Goal: Task Accomplishment & Management: Complete application form

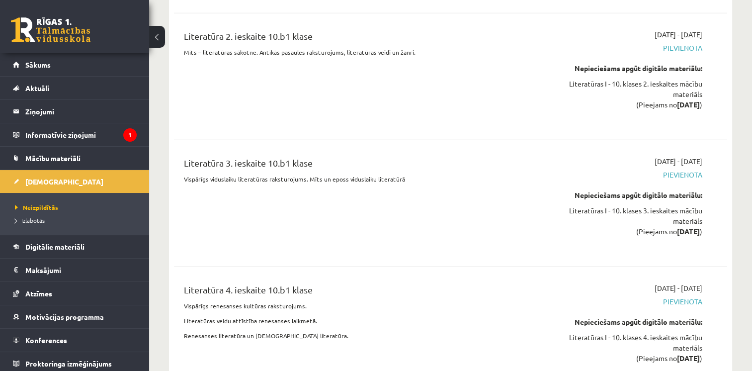
click at [558, 190] on div "Nepieciešams apgūt digitālo materiālu: Literatūras I - 10. klases 3. ieskaites …" at bounding box center [620, 213] width 163 height 47
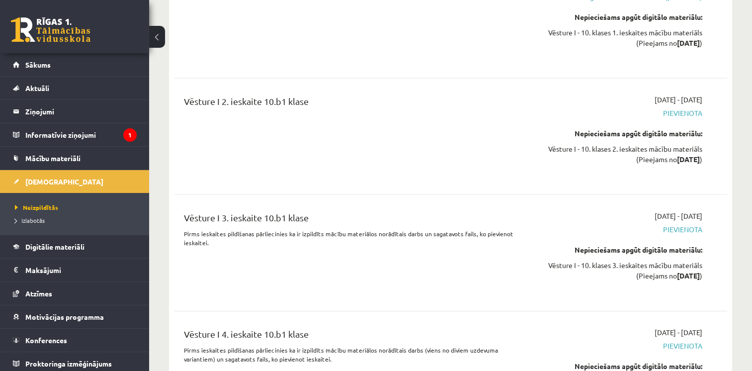
click at [548, 211] on div "2025-10-01 - 2025-10-31 Pievienota Nepieciešams apgūt digitālo materiālu: Vēstu…" at bounding box center [621, 253] width 178 height 84
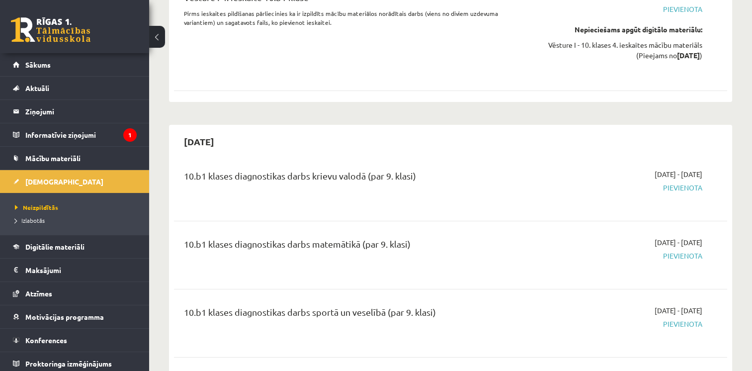
scroll to position [3322, 0]
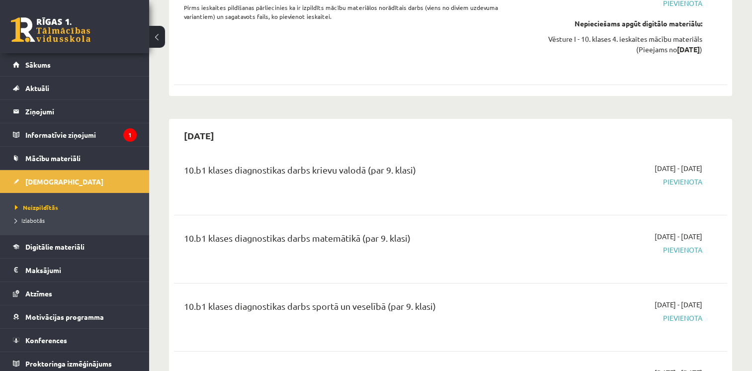
click at [229, 69] on div "Vēsture I 4. ieskaite 10.b1 klase Pirms ieskaites pildīšanas pārliecinies ka ir…" at bounding box center [450, 27] width 553 height 104
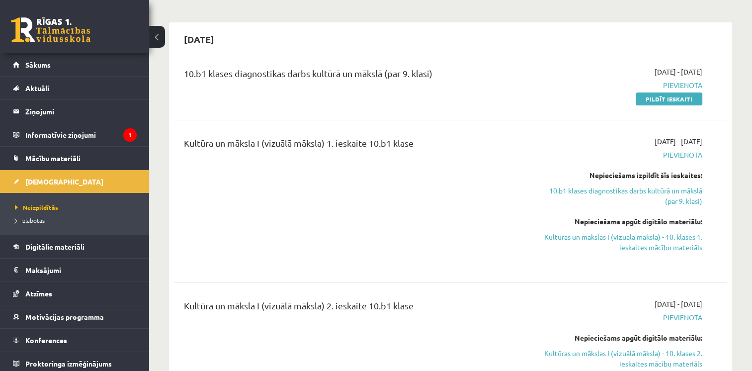
scroll to position [0, 0]
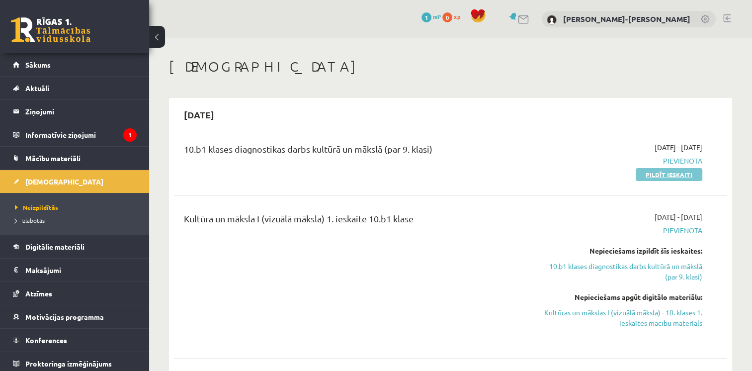
click at [658, 174] on link "Pildīt ieskaiti" at bounding box center [669, 174] width 67 height 13
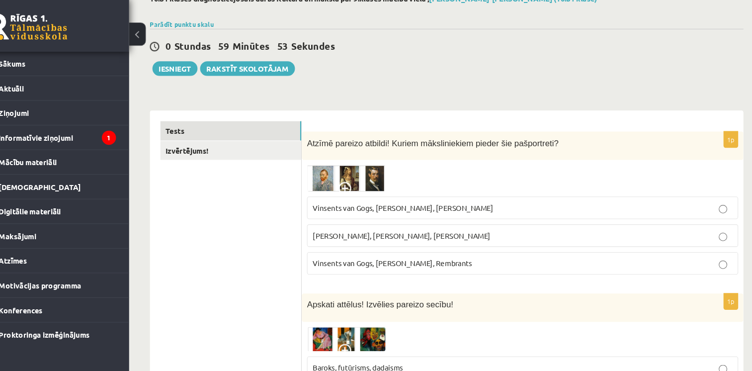
scroll to position [59, 0]
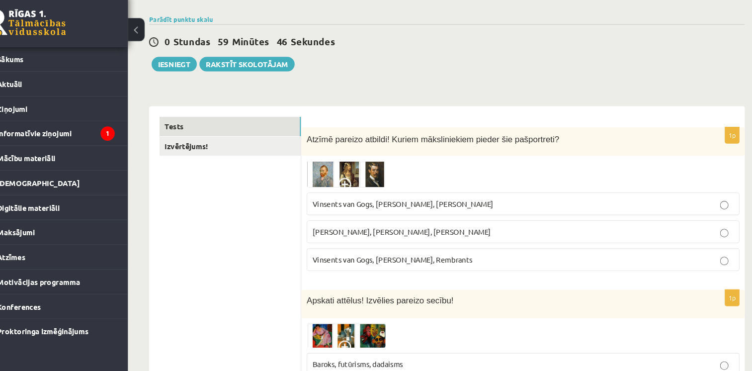
click at [332, 168] on img at bounding box center [355, 173] width 75 height 25
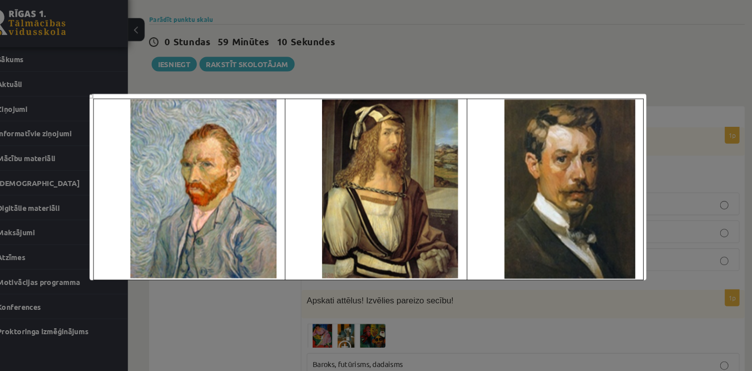
click at [533, 68] on div at bounding box center [376, 185] width 752 height 371
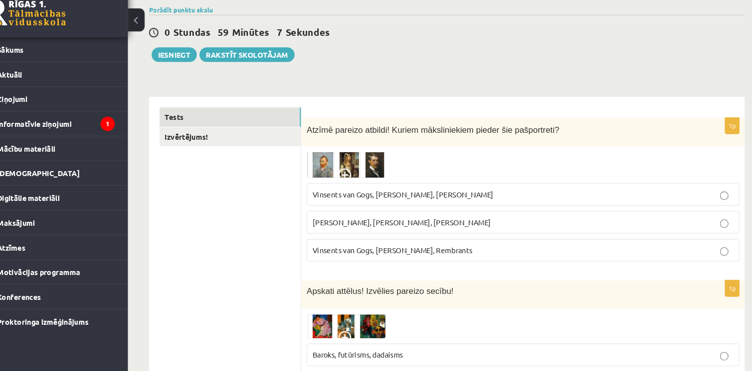
scroll to position [61, 0]
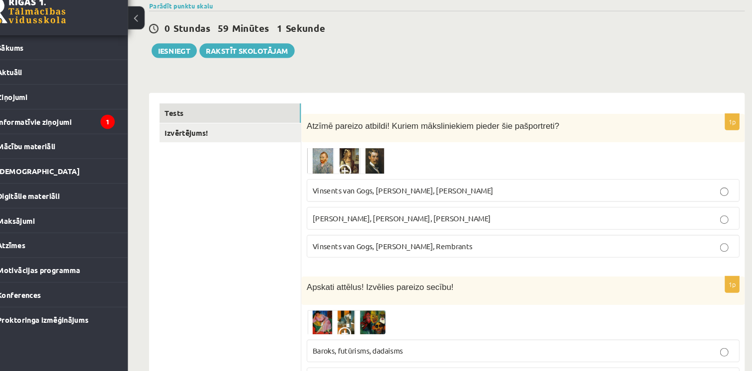
click at [497, 199] on p "Vinsents van Gogs, Albrehts Dīrers, Janis Rozentāls" at bounding box center [523, 199] width 398 height 10
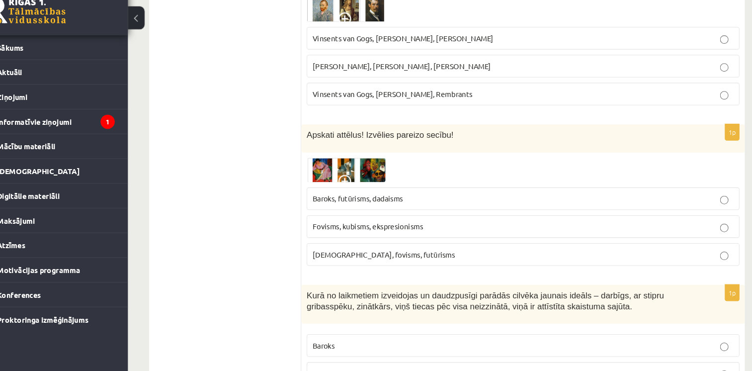
scroll to position [211, 0]
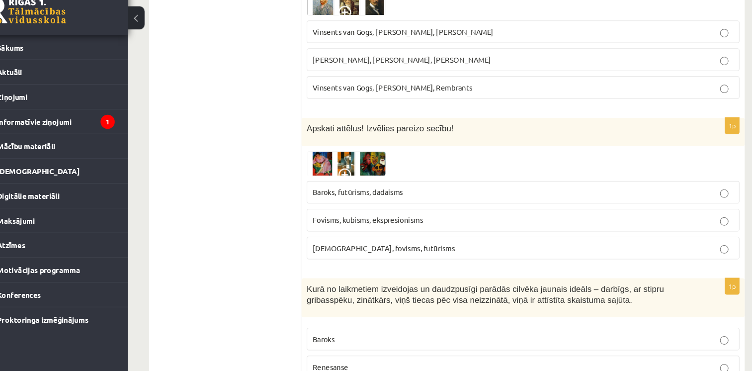
click at [331, 166] on img at bounding box center [355, 174] width 75 height 23
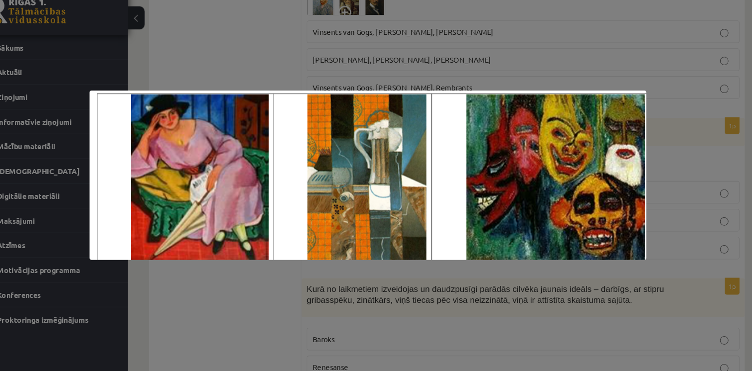
click at [310, 334] on div at bounding box center [376, 185] width 752 height 371
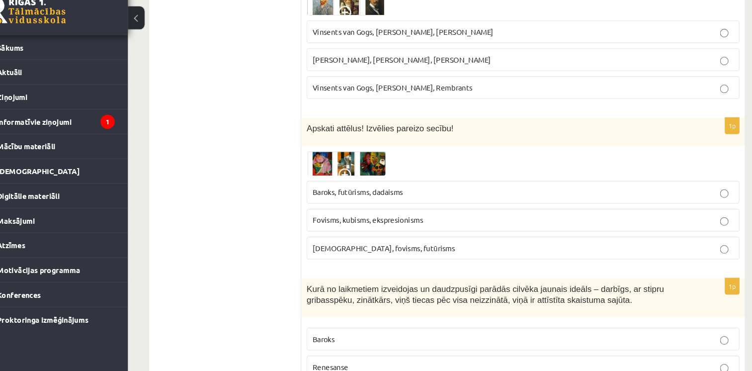
click at [332, 172] on img at bounding box center [355, 174] width 75 height 23
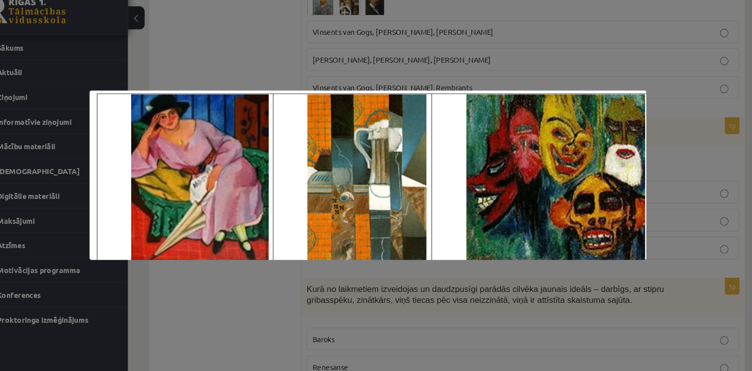
click at [529, 64] on div at bounding box center [376, 185] width 752 height 371
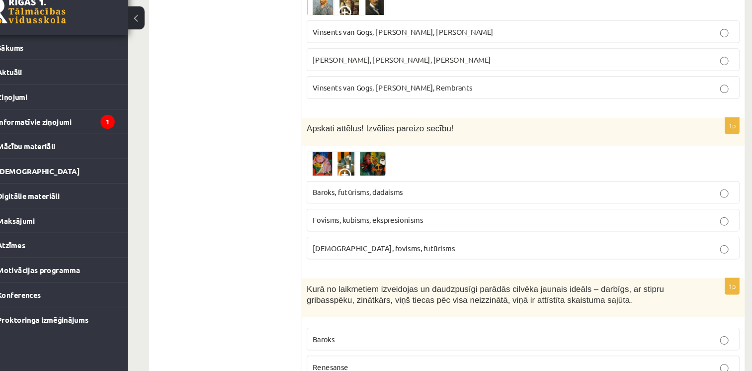
click at [392, 225] on span "Fovisms, kubisms, ekspresionisms" at bounding box center [376, 227] width 104 height 9
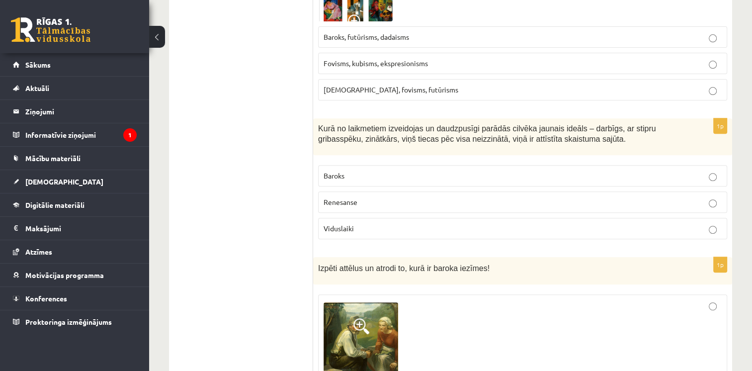
scroll to position [384, 0]
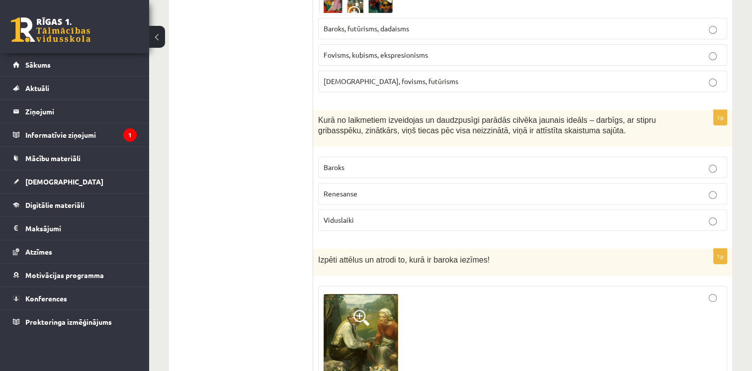
click at [395, 192] on p "Renesanse" at bounding box center [523, 193] width 398 height 10
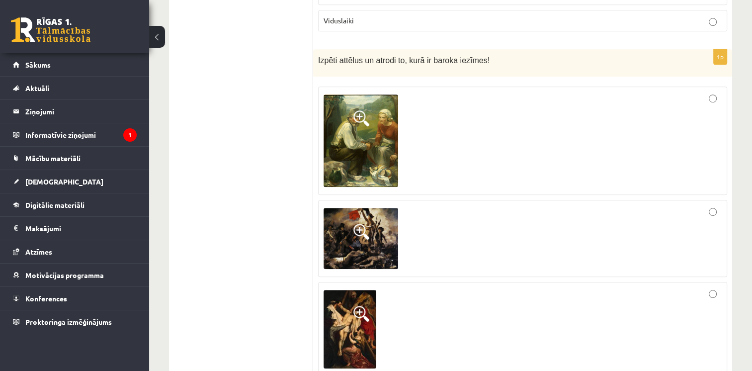
scroll to position [589, 0]
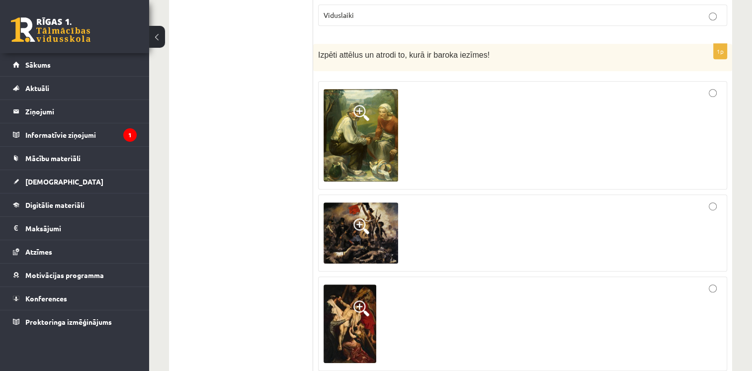
click at [420, 218] on div at bounding box center [523, 233] width 398 height 67
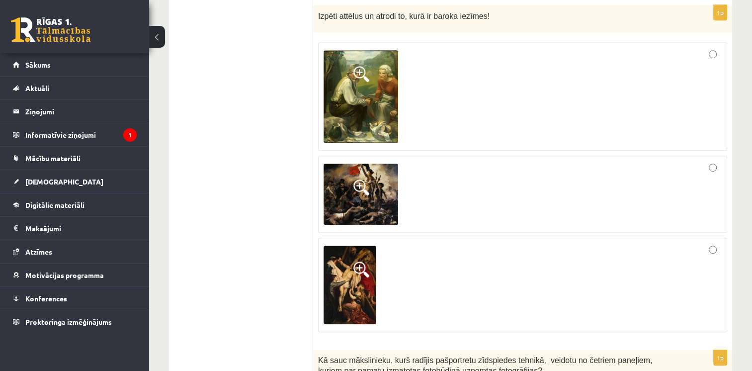
scroll to position [622, 0]
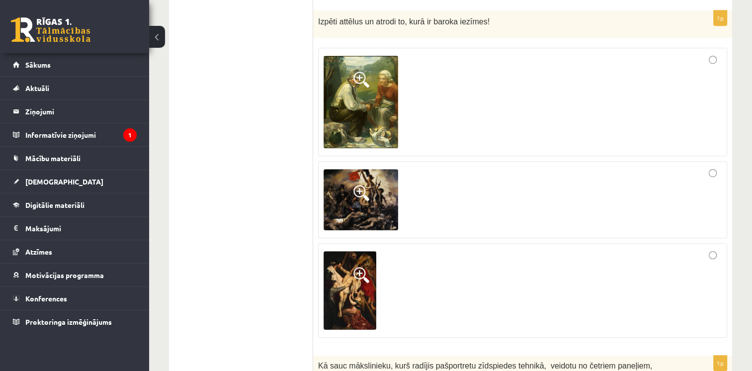
click at [364, 192] on span at bounding box center [361, 193] width 16 height 16
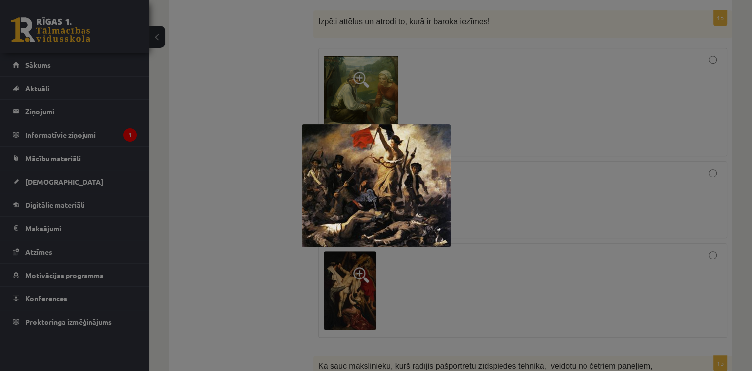
click at [471, 125] on div at bounding box center [376, 185] width 752 height 371
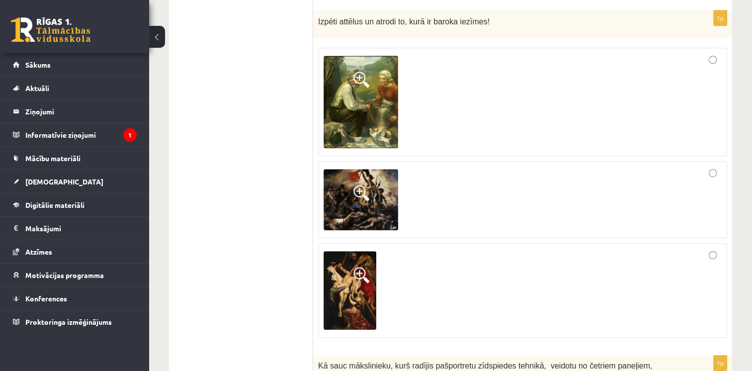
click at [362, 88] on img at bounding box center [361, 102] width 75 height 92
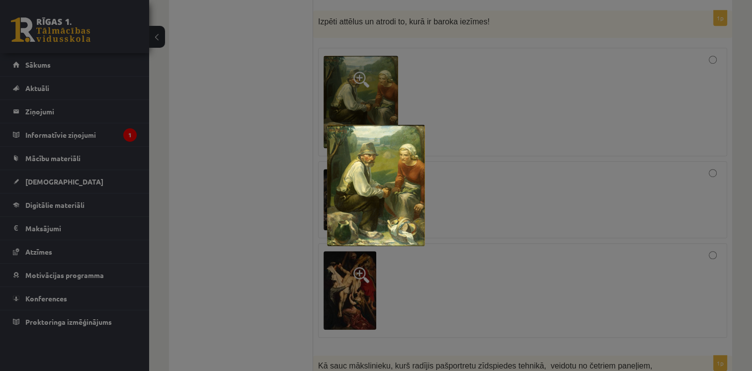
click at [420, 79] on div at bounding box center [376, 185] width 752 height 371
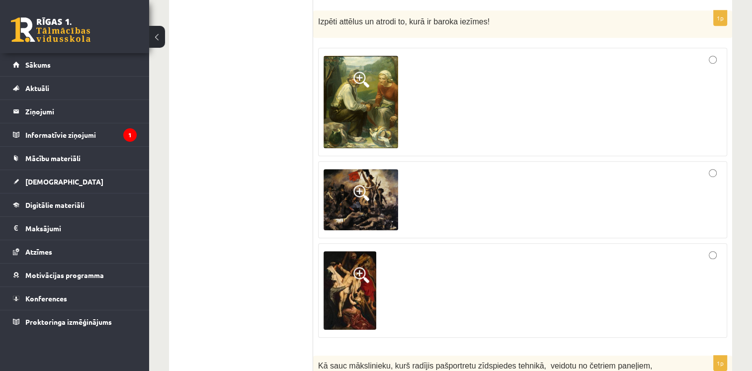
click at [356, 271] on span at bounding box center [361, 275] width 16 height 16
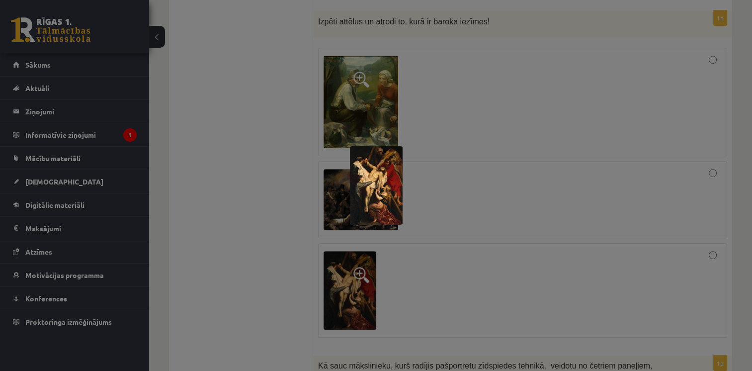
click at [369, 182] on img at bounding box center [376, 185] width 53 height 79
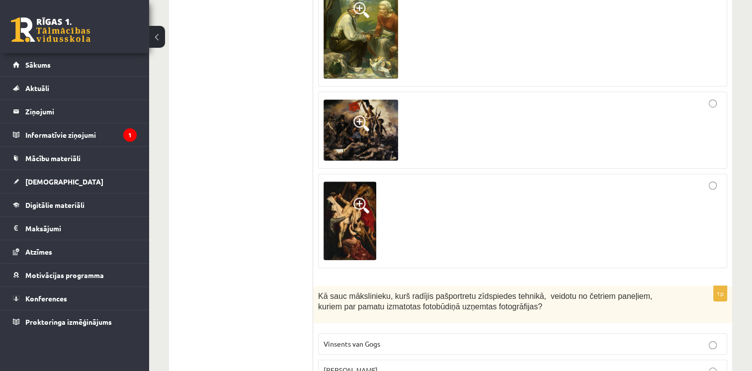
scroll to position [699, 0]
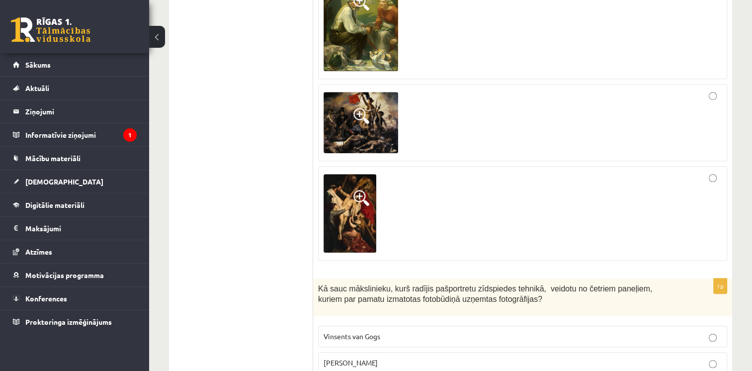
click at [349, 203] on img at bounding box center [350, 213] width 53 height 79
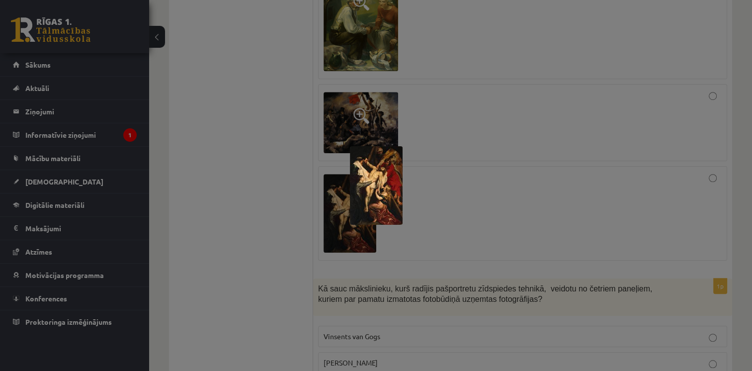
click at [478, 190] on div at bounding box center [376, 185] width 752 height 371
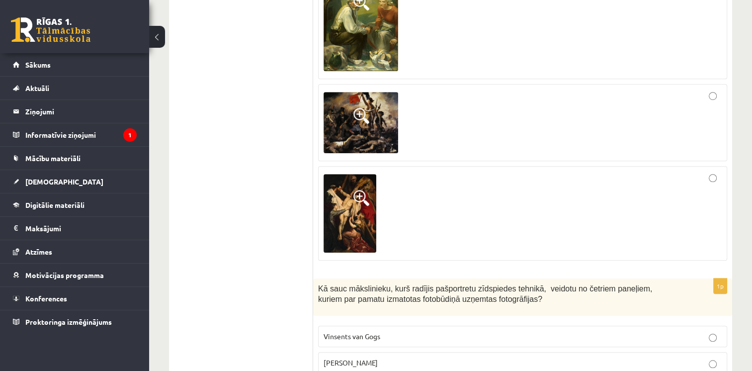
click at [354, 98] on img at bounding box center [361, 123] width 75 height 62
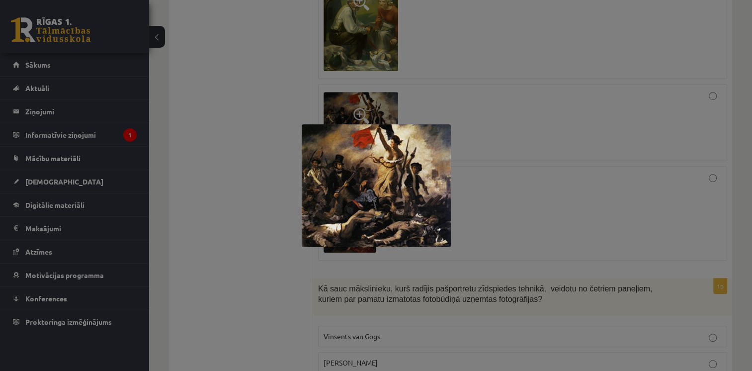
drag, startPoint x: 466, startPoint y: 123, endPoint x: 563, endPoint y: 126, distance: 97.0
click at [563, 126] on div at bounding box center [376, 185] width 752 height 371
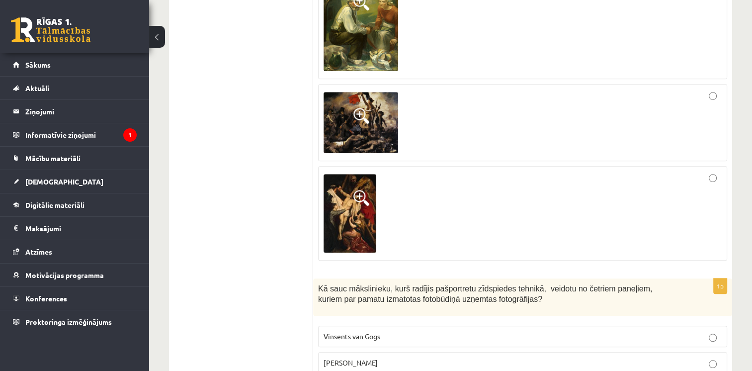
click at [563, 126] on div at bounding box center [523, 122] width 398 height 67
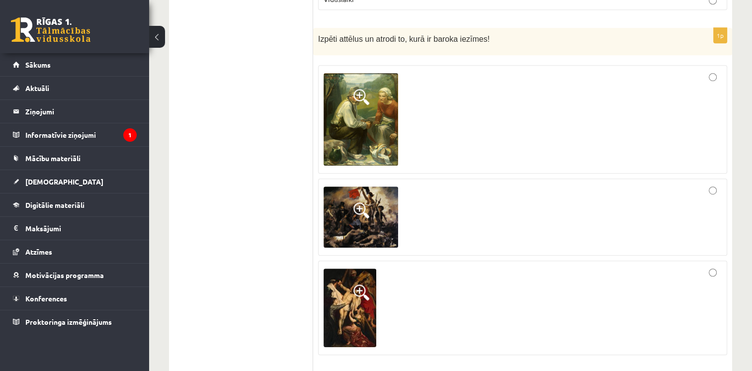
scroll to position [620, 0]
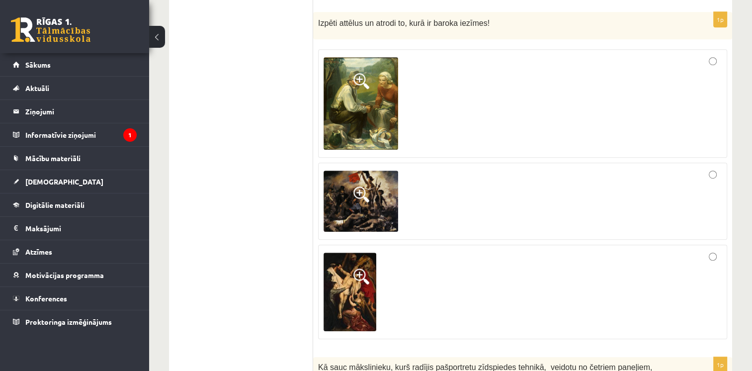
click at [371, 130] on img at bounding box center [361, 103] width 75 height 92
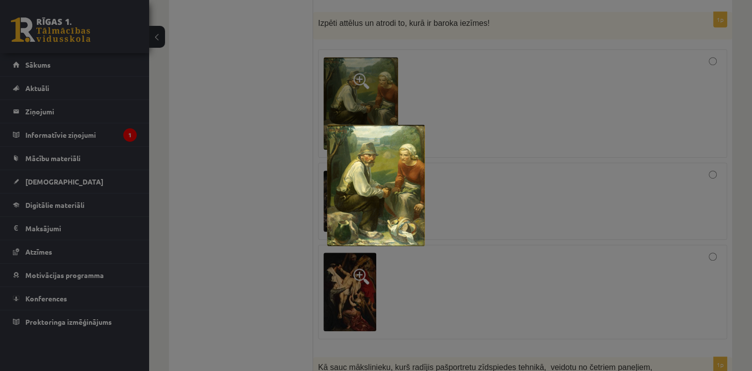
click at [462, 124] on div at bounding box center [376, 185] width 752 height 371
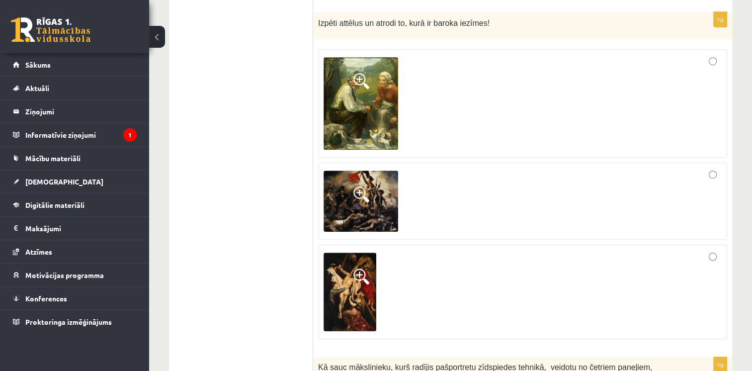
click at [370, 101] on img at bounding box center [361, 103] width 75 height 92
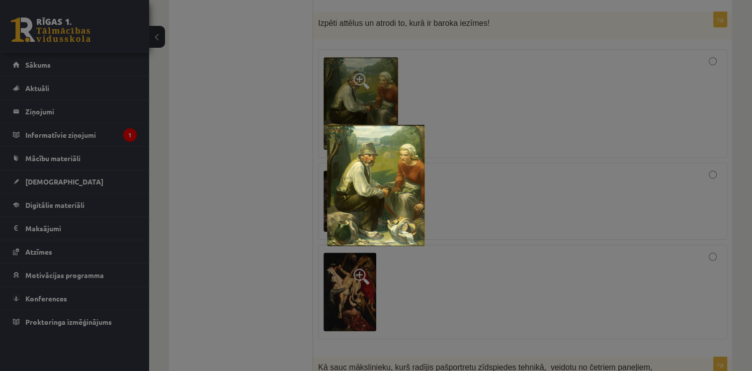
click at [465, 87] on div at bounding box center [376, 185] width 752 height 371
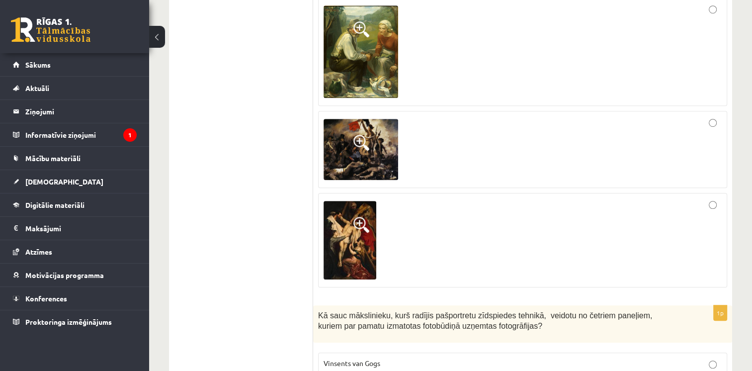
scroll to position [676, 0]
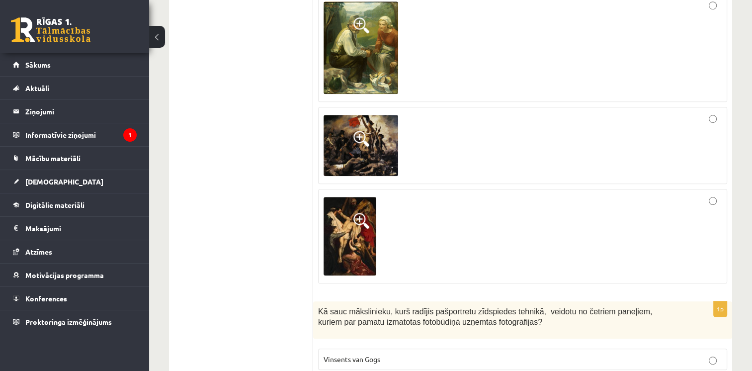
click at [364, 122] on img at bounding box center [361, 146] width 75 height 62
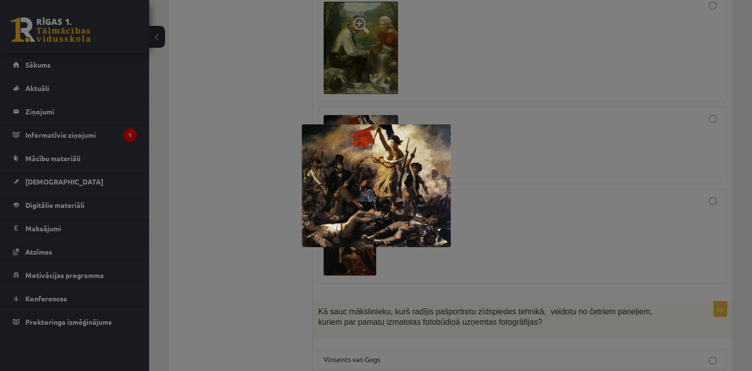
click at [525, 132] on div at bounding box center [376, 185] width 752 height 371
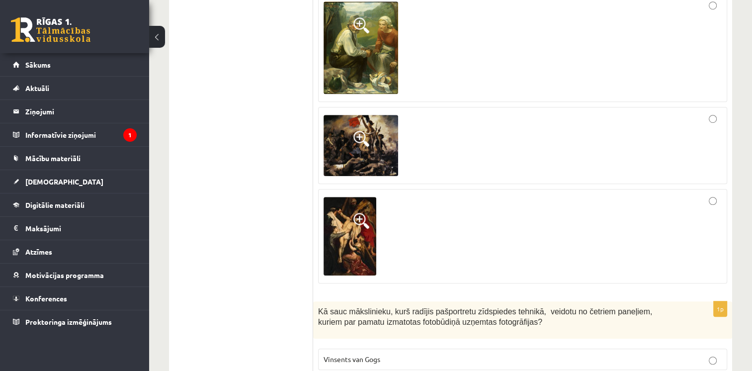
click at [365, 234] on img at bounding box center [350, 236] width 53 height 79
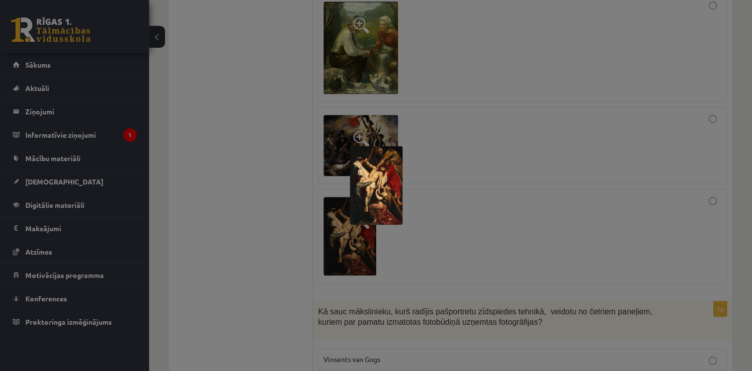
click at [478, 170] on div at bounding box center [376, 185] width 752 height 371
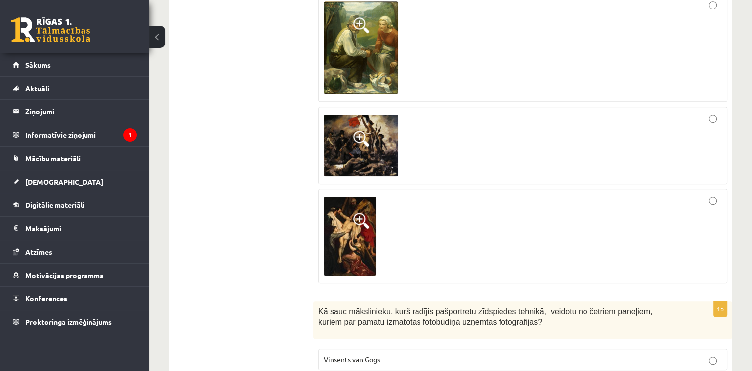
click at [359, 150] on img at bounding box center [361, 146] width 75 height 62
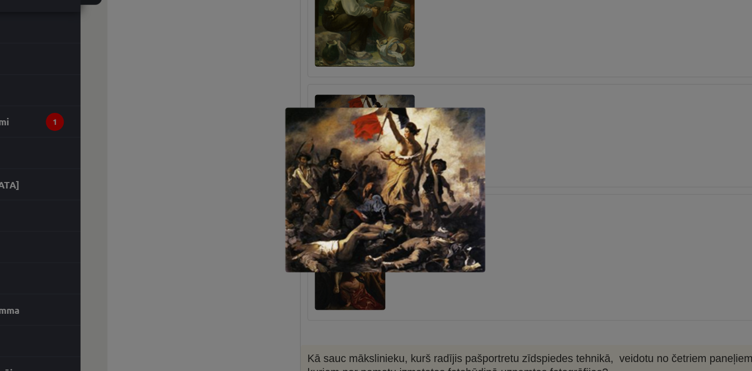
click at [500, 113] on div at bounding box center [376, 185] width 752 height 371
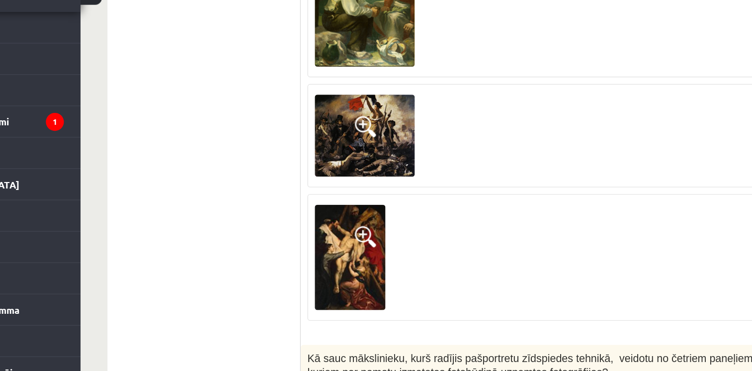
click at [350, 246] on img at bounding box center [350, 236] width 53 height 79
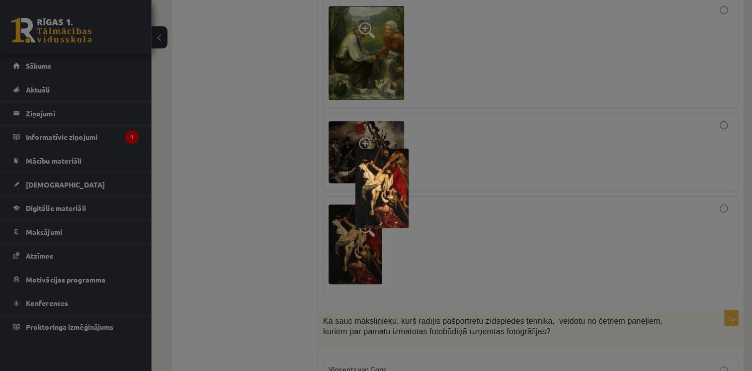
scroll to position [668, 0]
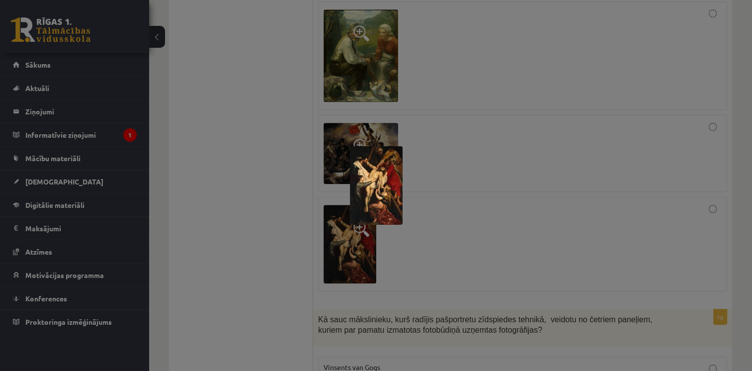
click at [501, 153] on div at bounding box center [376, 185] width 752 height 371
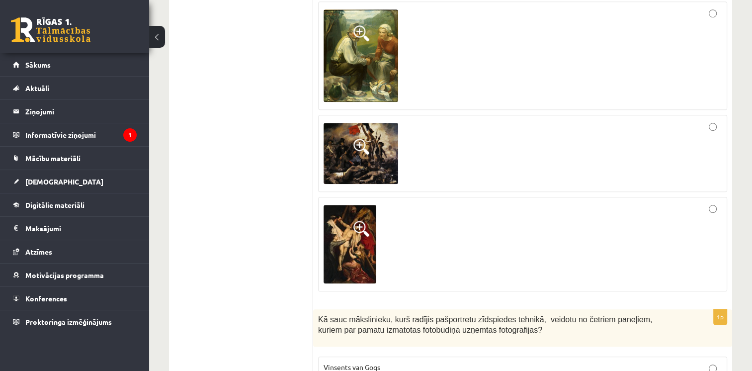
click at [501, 153] on div at bounding box center [523, 153] width 398 height 67
click at [354, 235] on img at bounding box center [350, 244] width 53 height 79
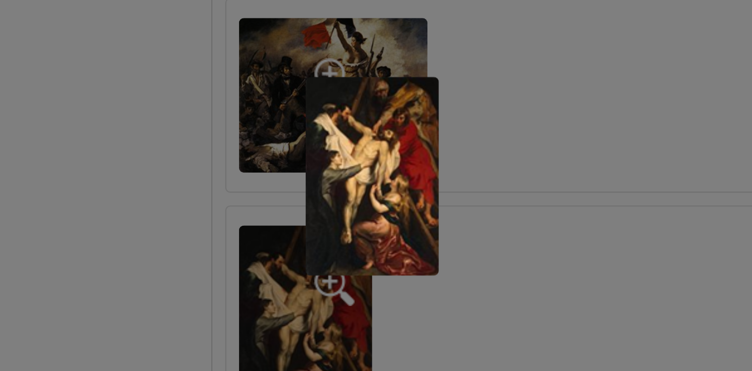
click at [470, 133] on div at bounding box center [376, 185] width 752 height 371
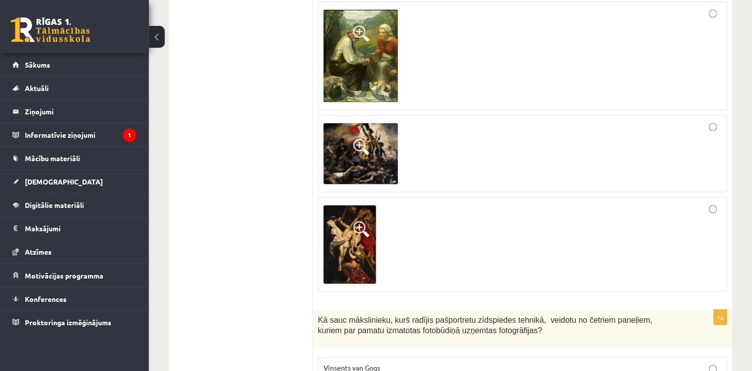
scroll to position [668, 0]
click at [364, 144] on span at bounding box center [361, 147] width 16 height 16
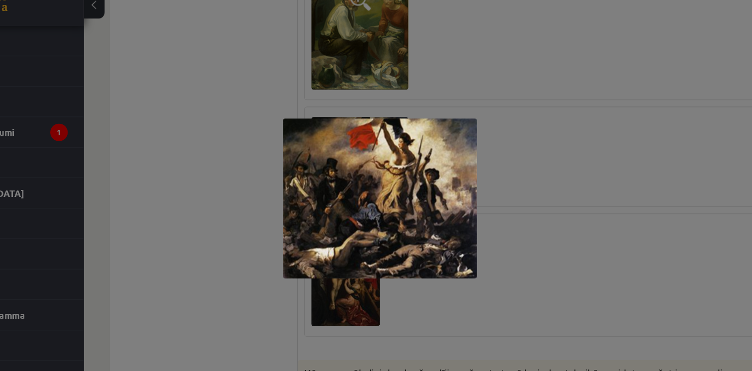
click at [529, 46] on div at bounding box center [376, 185] width 752 height 371
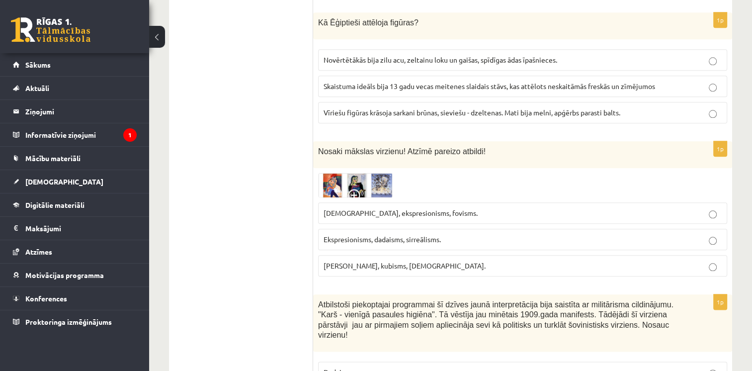
scroll to position [1105, 0]
click at [334, 177] on img at bounding box center [355, 184] width 75 height 24
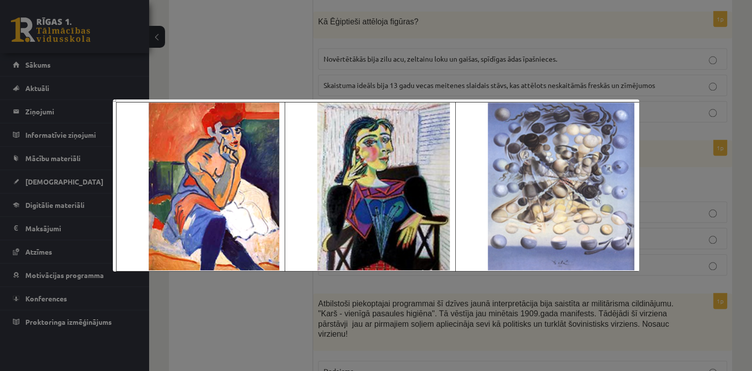
click at [679, 115] on div at bounding box center [376, 185] width 752 height 371
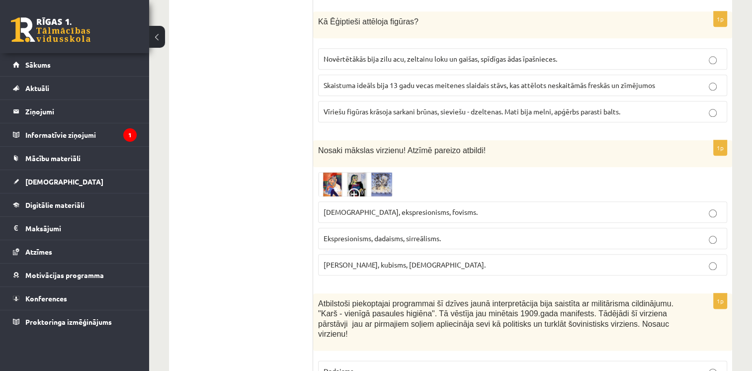
click at [345, 179] on img at bounding box center [355, 184] width 75 height 24
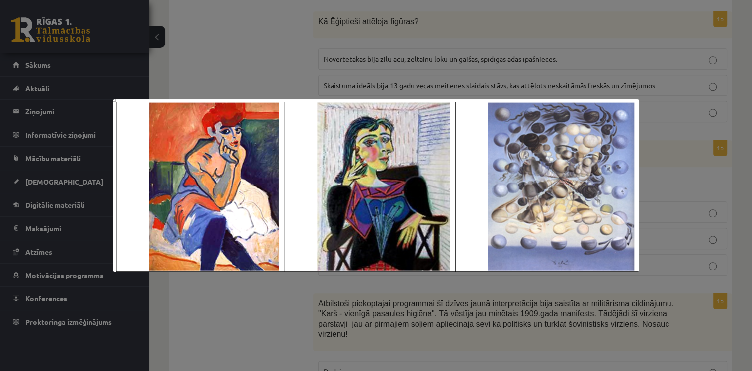
click at [431, 65] on div at bounding box center [376, 185] width 752 height 371
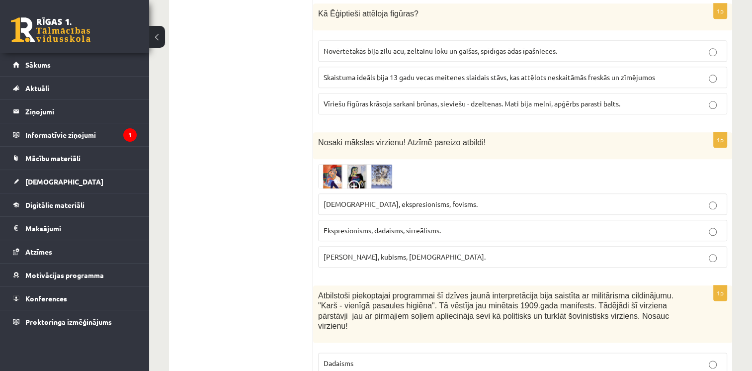
scroll to position [1112, 0]
click at [366, 165] on img at bounding box center [355, 177] width 75 height 24
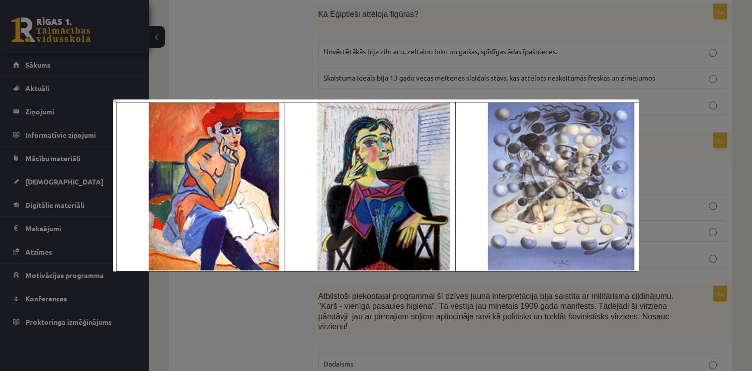
click at [460, 304] on div at bounding box center [376, 185] width 752 height 371
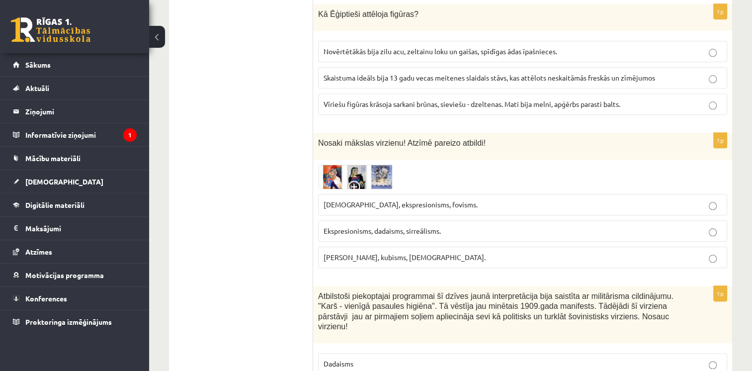
click at [354, 167] on img at bounding box center [355, 177] width 75 height 24
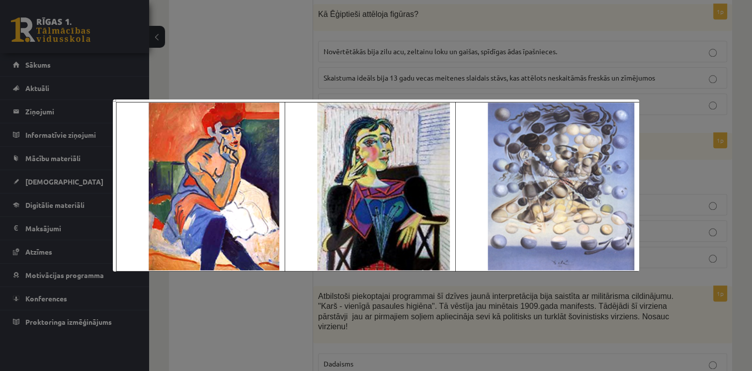
click at [436, 42] on div at bounding box center [376, 185] width 752 height 371
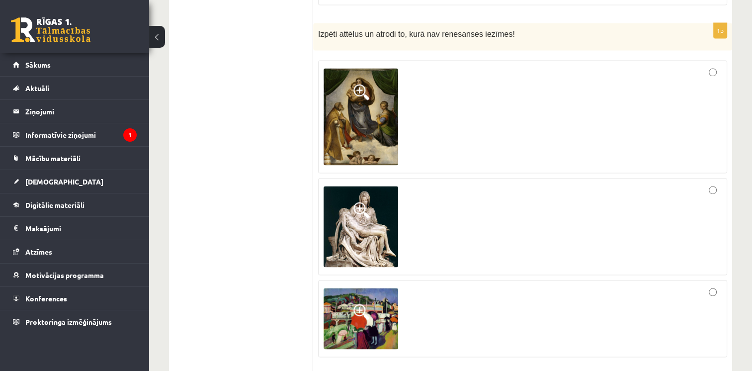
scroll to position [1534, 0]
click at [378, 214] on img at bounding box center [361, 226] width 75 height 81
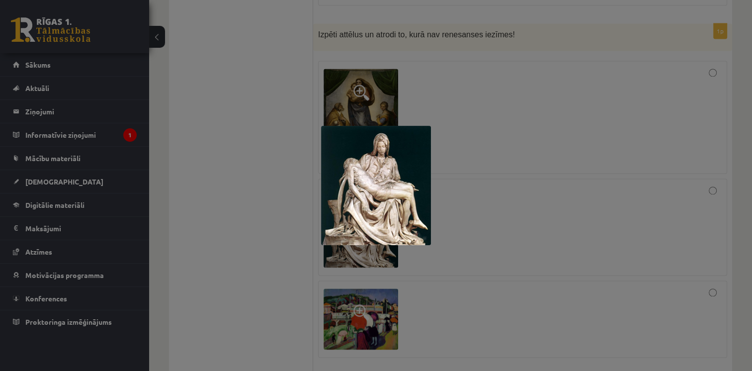
click at [466, 159] on div at bounding box center [376, 185] width 752 height 371
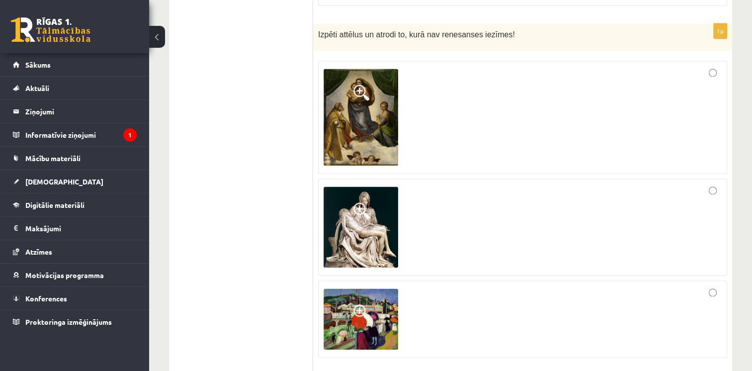
click at [376, 126] on img at bounding box center [361, 117] width 75 height 97
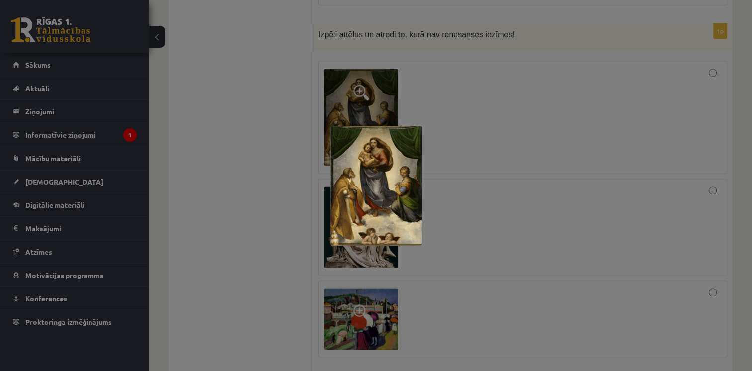
click at [447, 91] on div at bounding box center [376, 185] width 752 height 371
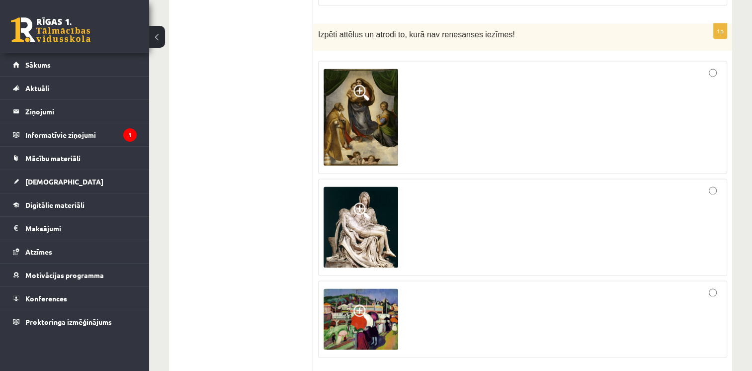
click at [381, 214] on img at bounding box center [361, 226] width 75 height 81
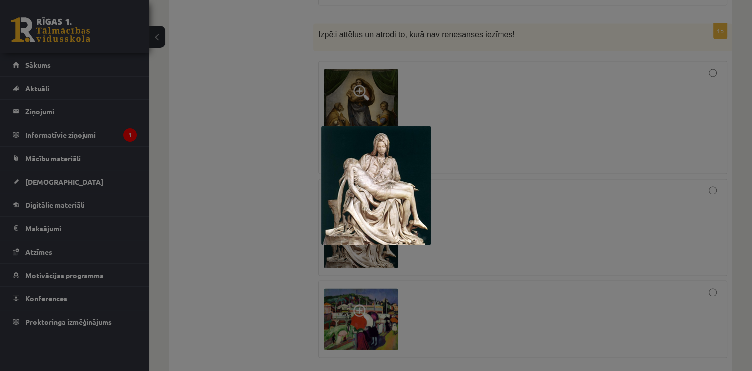
click at [459, 148] on div at bounding box center [376, 185] width 752 height 371
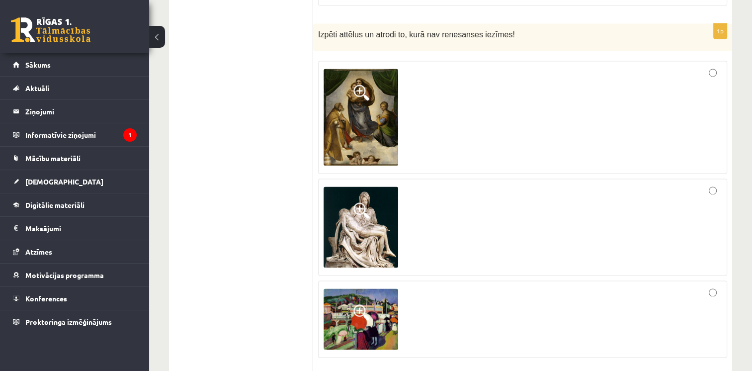
click at [372, 204] on img at bounding box center [361, 226] width 75 height 81
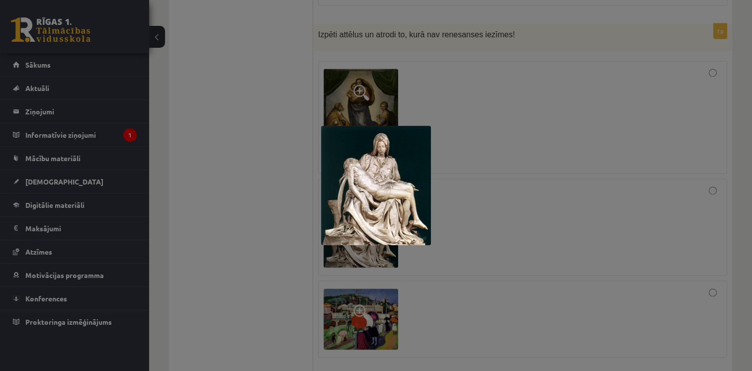
click at [488, 143] on div at bounding box center [376, 185] width 752 height 371
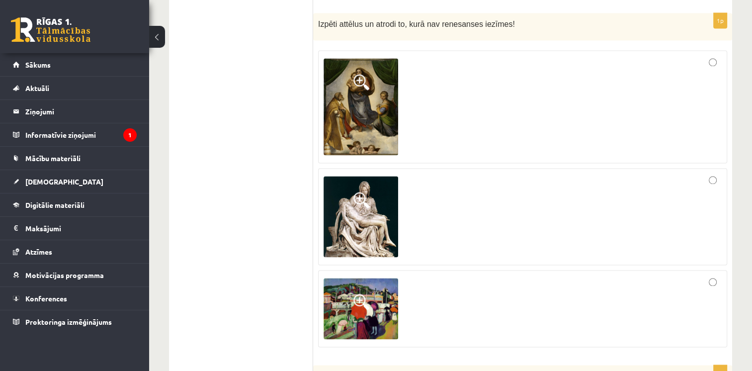
scroll to position [1539, 0]
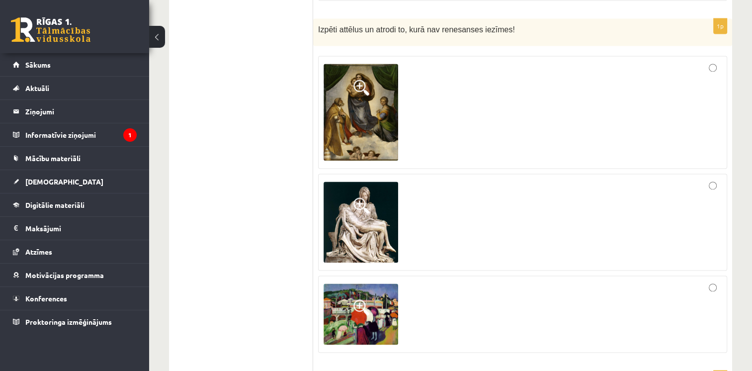
click at [375, 110] on img at bounding box center [361, 112] width 75 height 97
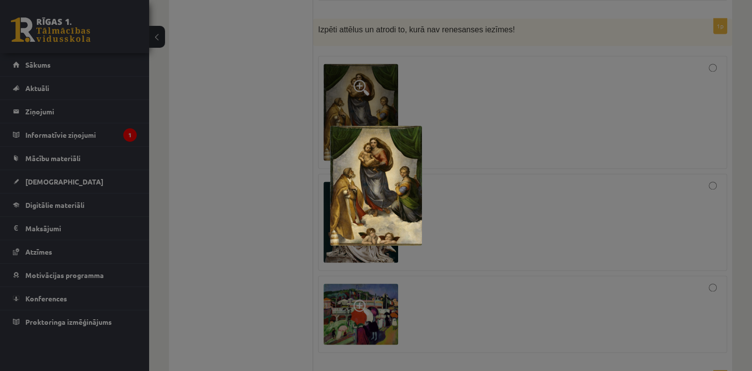
click at [510, 118] on div at bounding box center [376, 185] width 752 height 371
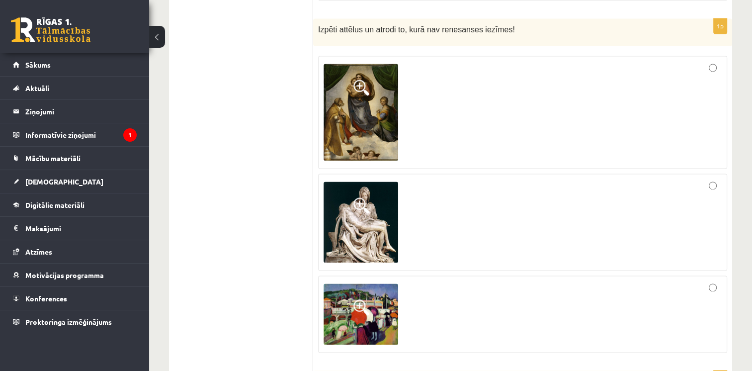
click at [364, 98] on img at bounding box center [361, 112] width 75 height 97
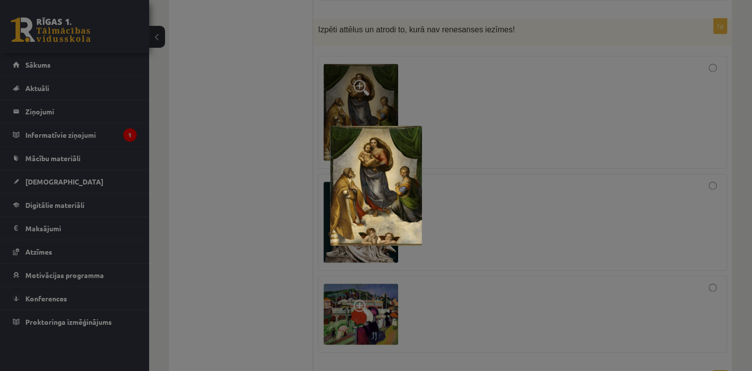
click at [488, 90] on div at bounding box center [376, 185] width 752 height 371
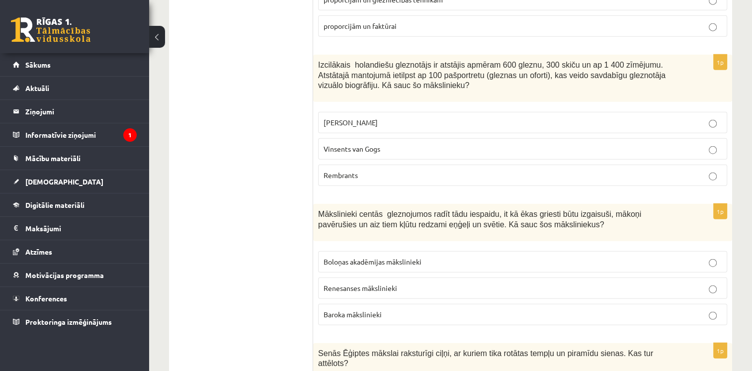
scroll to position [2405, 0]
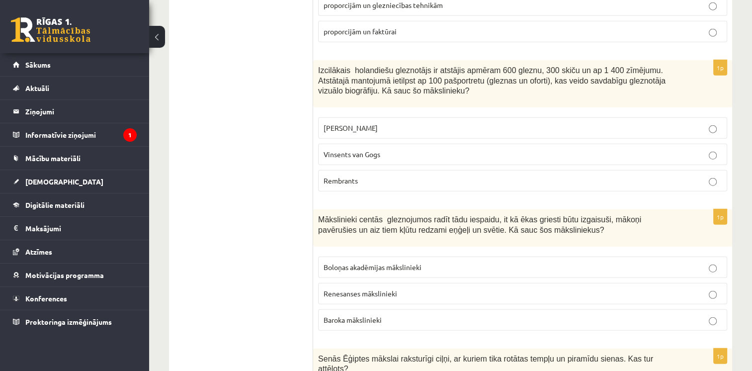
click at [714, 170] on label "Rembrants" at bounding box center [522, 180] width 409 height 21
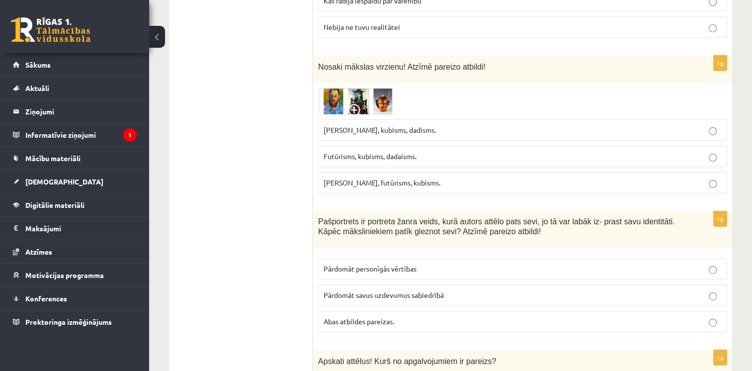
scroll to position [3222, 0]
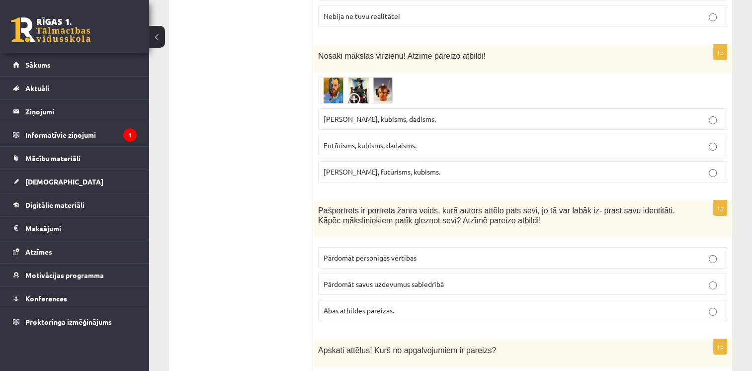
click at [359, 77] on img at bounding box center [355, 90] width 75 height 26
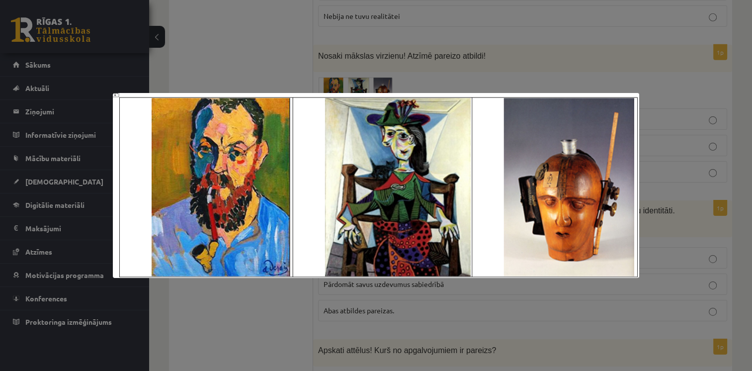
click at [457, 44] on div at bounding box center [376, 185] width 752 height 371
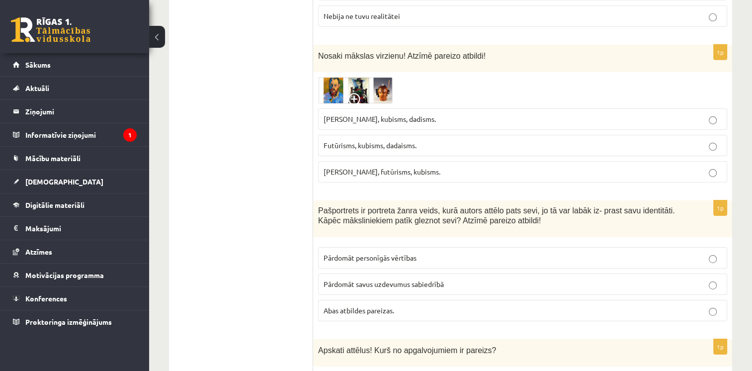
click at [332, 77] on img at bounding box center [355, 90] width 75 height 26
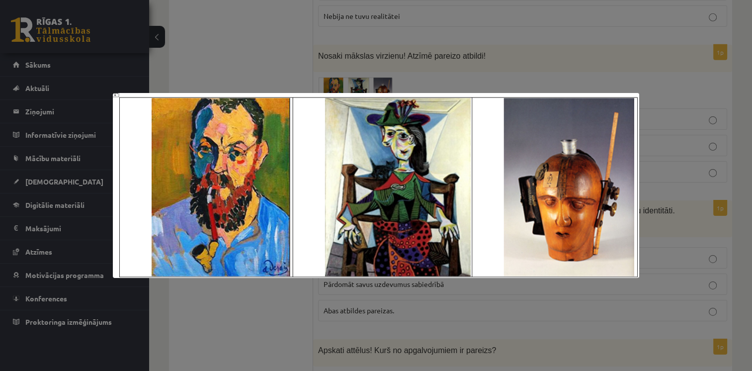
click at [332, 47] on div at bounding box center [376, 185] width 752 height 371
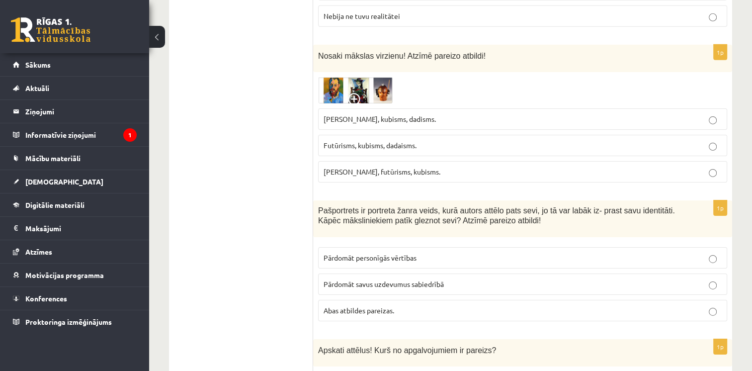
click at [332, 77] on img at bounding box center [355, 90] width 75 height 26
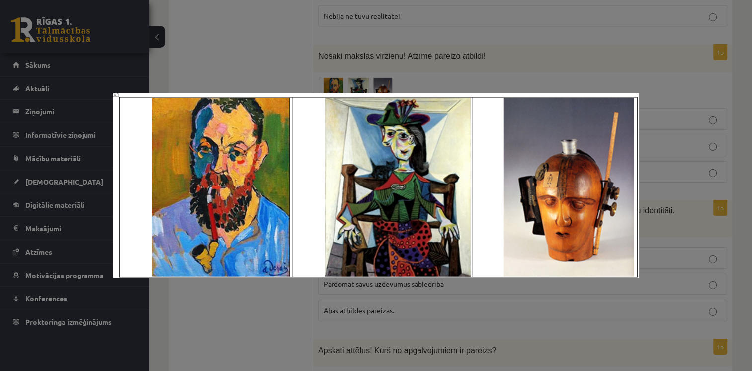
click at [411, 45] on div at bounding box center [376, 185] width 752 height 371
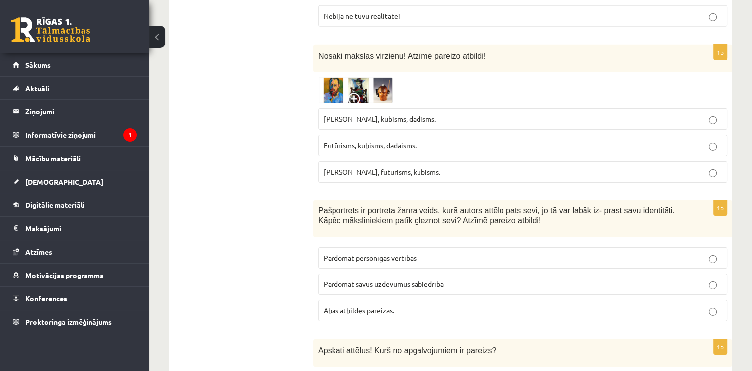
click at [333, 77] on img at bounding box center [355, 90] width 75 height 26
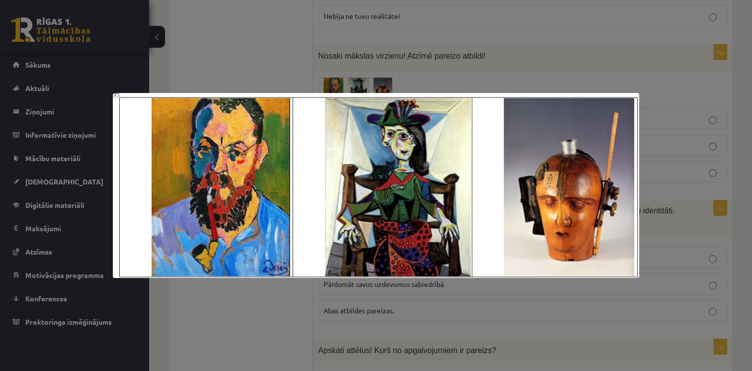
click at [469, 64] on div at bounding box center [376, 185] width 752 height 371
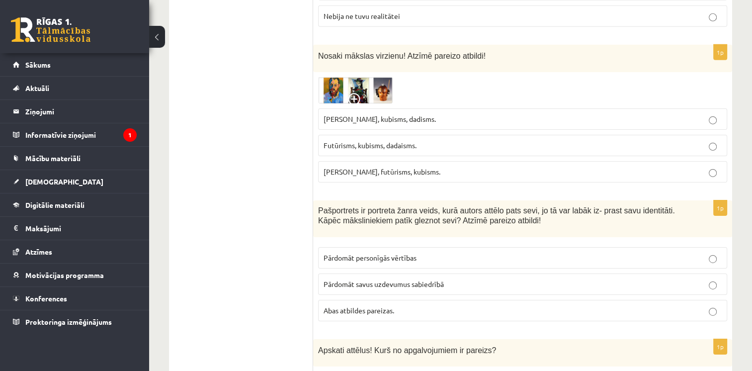
click at [441, 140] on p "Futūrisms, kubisms, dadaisms." at bounding box center [523, 145] width 398 height 10
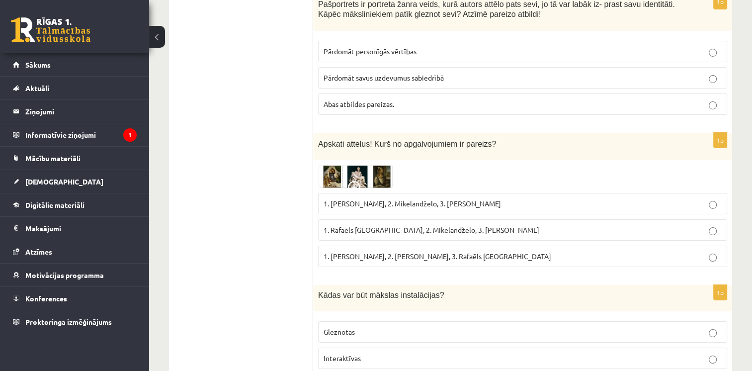
scroll to position [3467, 0]
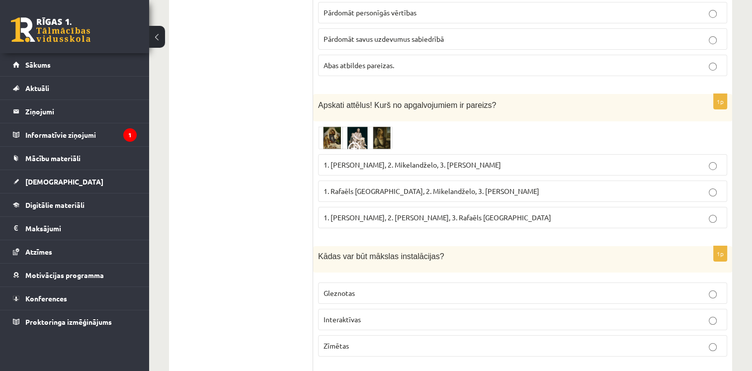
click at [338, 126] on img at bounding box center [355, 137] width 75 height 23
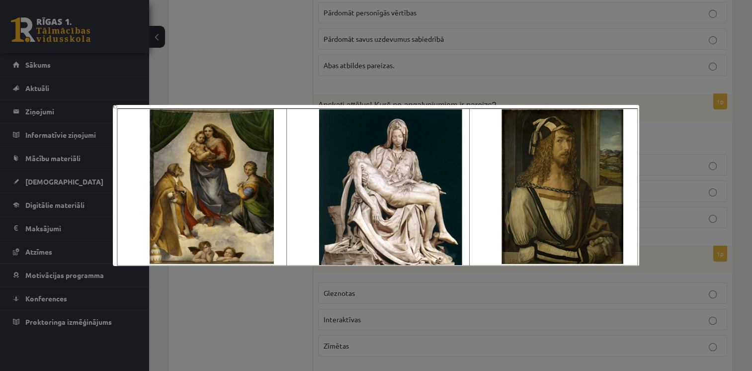
click at [338, 104] on div at bounding box center [376, 185] width 752 height 371
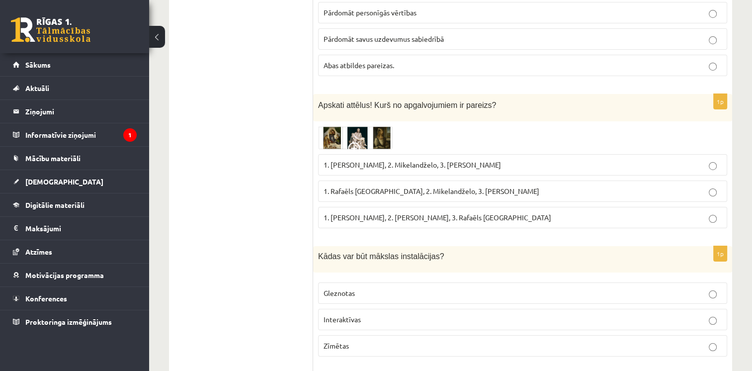
click at [338, 126] on img at bounding box center [355, 137] width 75 height 23
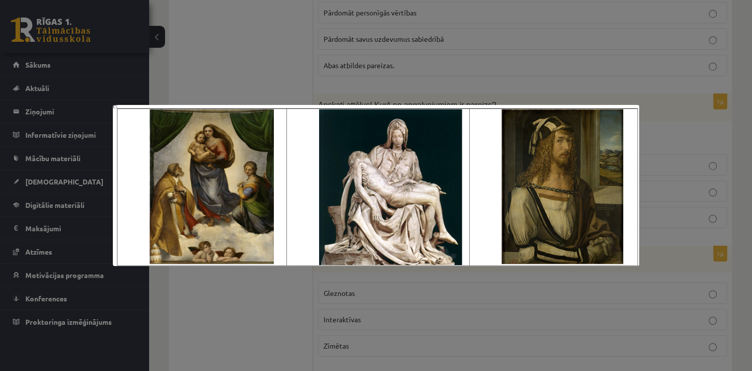
click at [422, 45] on div at bounding box center [376, 185] width 752 height 371
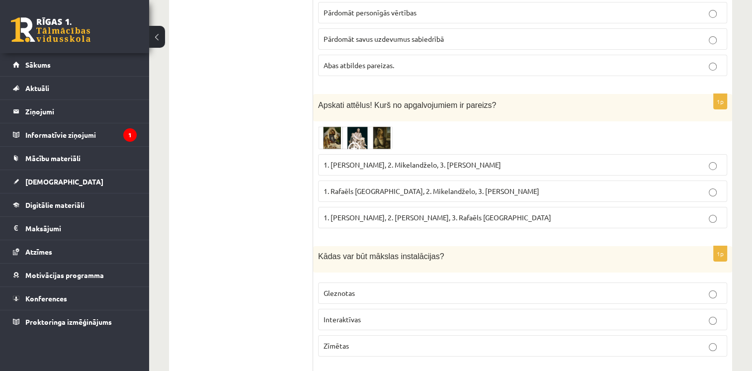
click at [386, 186] on span "1. Rafaēls Sancio da Urbīno, 2. Mikelandželo, 3. Albrehts Dīrers" at bounding box center [432, 190] width 216 height 9
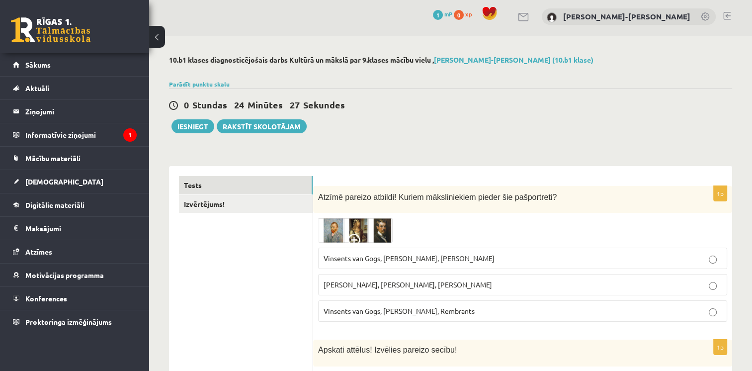
scroll to position [0, 0]
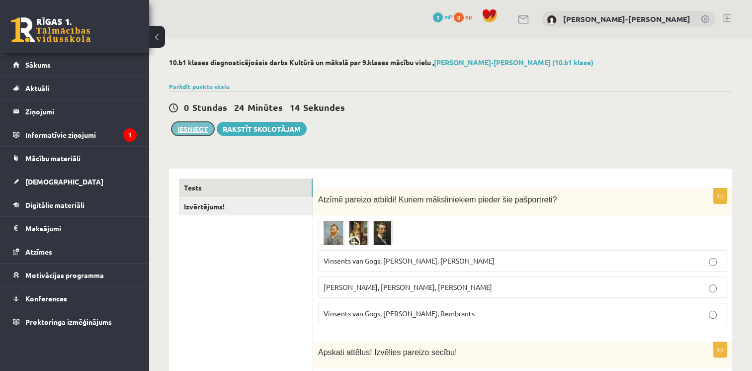
click at [198, 129] on button "Iesniegt" at bounding box center [192, 129] width 43 height 14
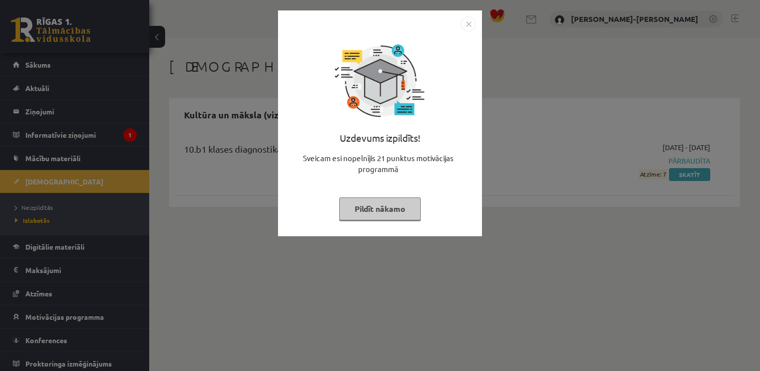
click at [408, 245] on div "Uzdevums izpildīts! Sveicam esi nopelnījis 21 punktus motivācijas programmā Pil…" at bounding box center [380, 185] width 760 height 371
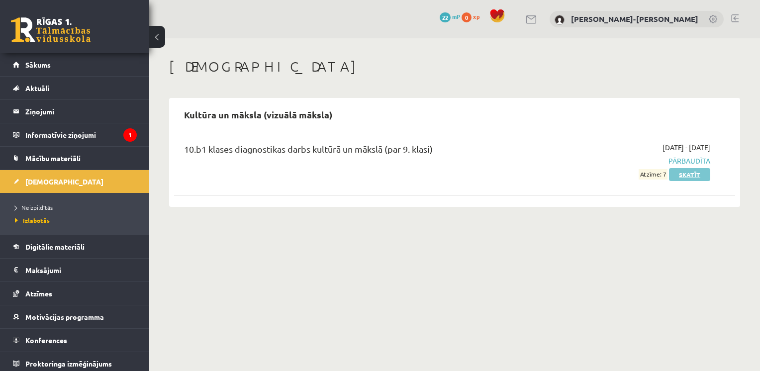
click at [680, 172] on link "Skatīt" at bounding box center [689, 174] width 41 height 13
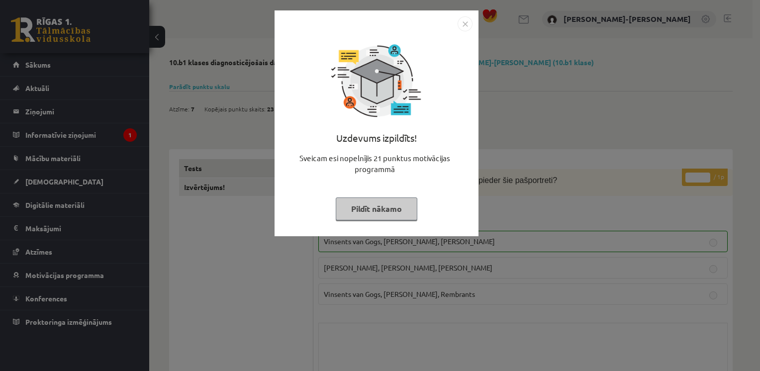
click at [561, 201] on div "Uzdevums izpildīts! Sveicam esi nopelnījis 21 punktus motivācijas programmā Pil…" at bounding box center [380, 185] width 760 height 371
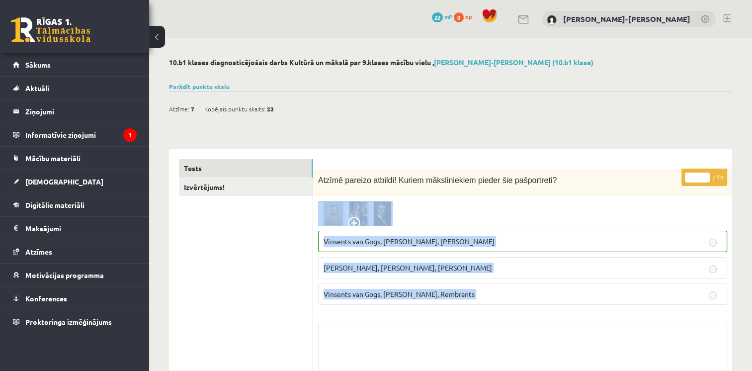
drag, startPoint x: 561, startPoint y: 201, endPoint x: 589, endPoint y: 135, distance: 71.5
click at [589, 135] on body "0 Dāvanas 22 mP 0 xp Gustavs Erdmanis-Hermanis Sākums Aktuāli Kā mācīties eSKOL…" at bounding box center [376, 185] width 752 height 371
click at [594, 298] on p "Vinsents van Gogs, Kārlis Padegs, Rembrants" at bounding box center [523, 294] width 398 height 10
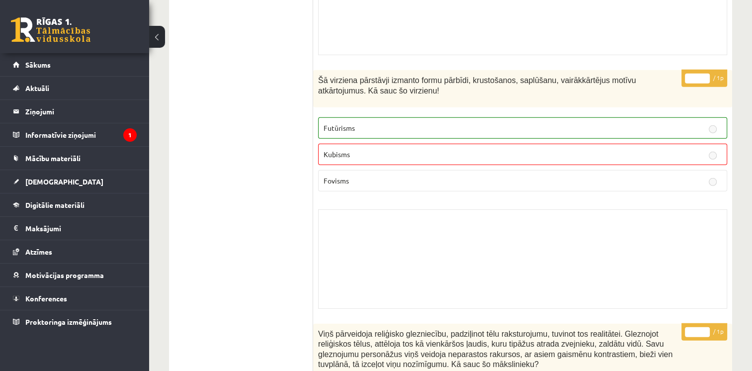
scroll to position [2852, 0]
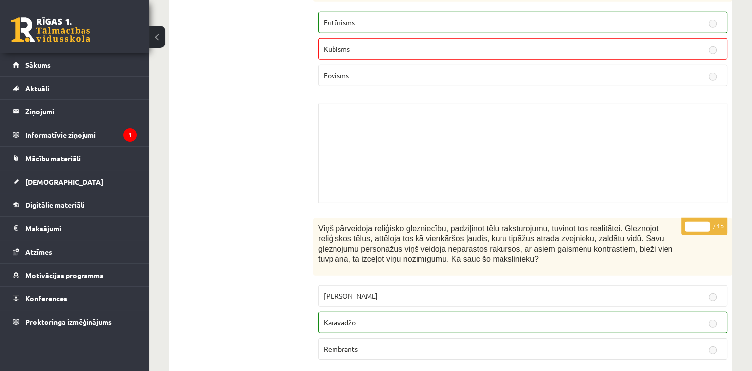
click at [595, 218] on div "Viņš pārveidoja reliģisko glezniecību, padziļinot tēlu raksturojumu, tuvinot to…" at bounding box center [522, 247] width 419 height 58
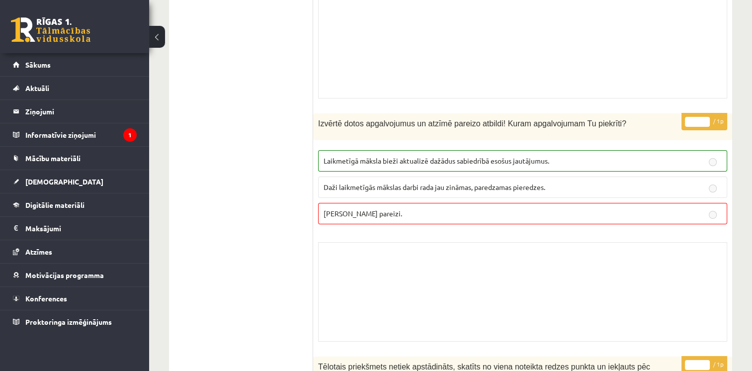
scroll to position [7381, 0]
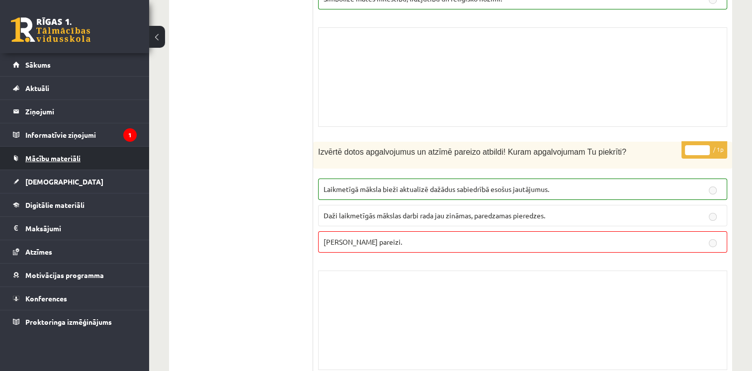
click at [96, 156] on link "Mācību materiāli" at bounding box center [75, 158] width 124 height 23
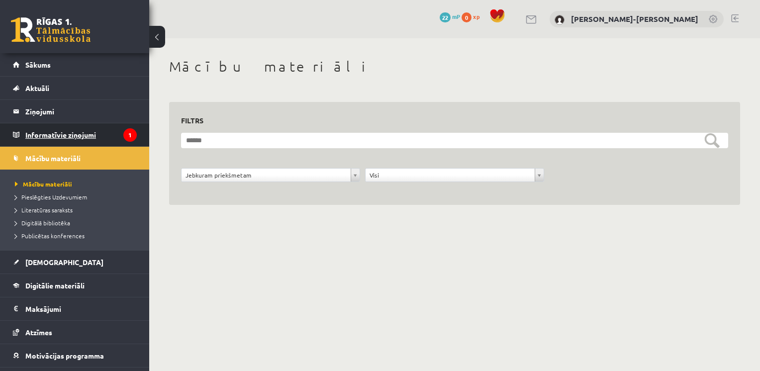
click at [106, 132] on legend "Informatīvie ziņojumi 1" at bounding box center [80, 134] width 111 height 23
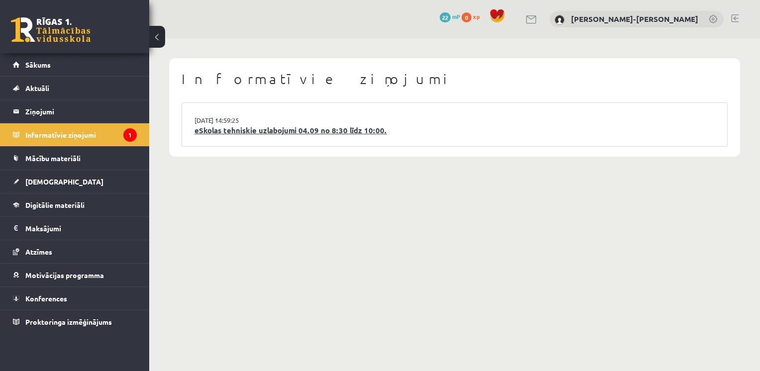
click at [228, 128] on link "eSkolas tehniskie uzlabojumi 04.09 no 8:30 līdz 10:00." at bounding box center [454, 130] width 520 height 11
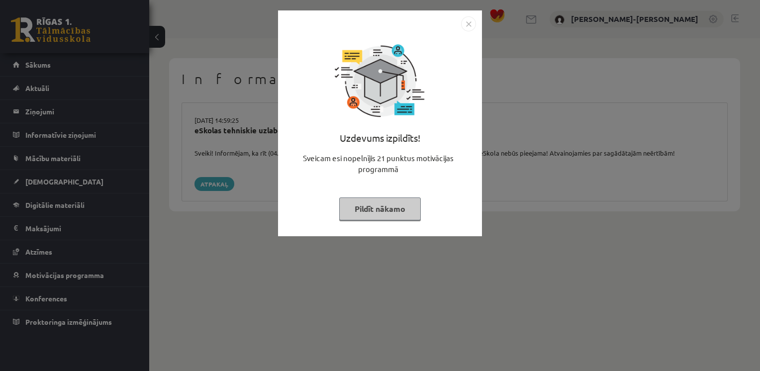
click at [467, 24] on img "Close" at bounding box center [468, 23] width 15 height 15
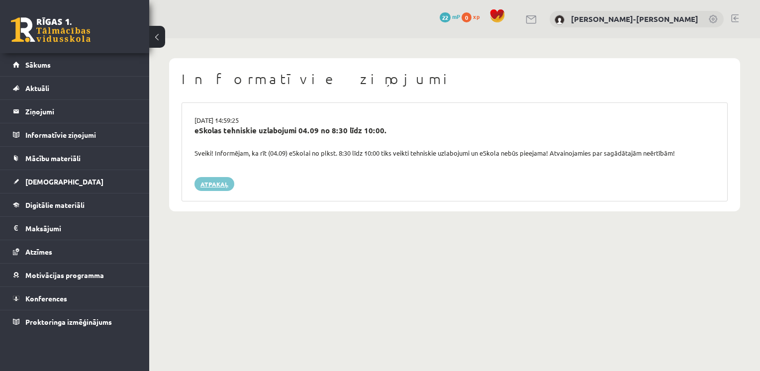
click at [208, 186] on link "Atpakaļ" at bounding box center [214, 184] width 40 height 14
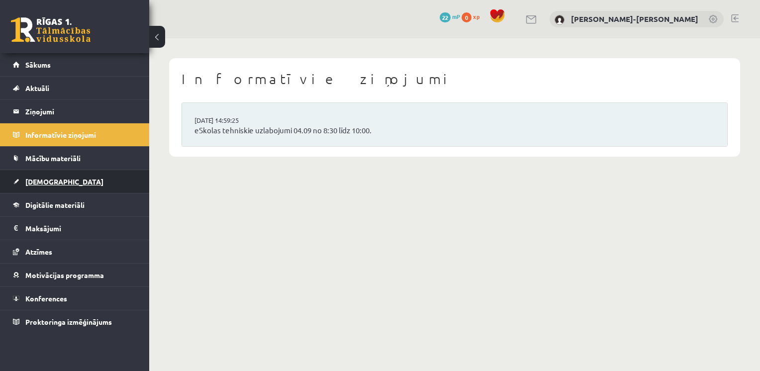
click at [90, 184] on link "[DEMOGRAPHIC_DATA]" at bounding box center [75, 181] width 124 height 23
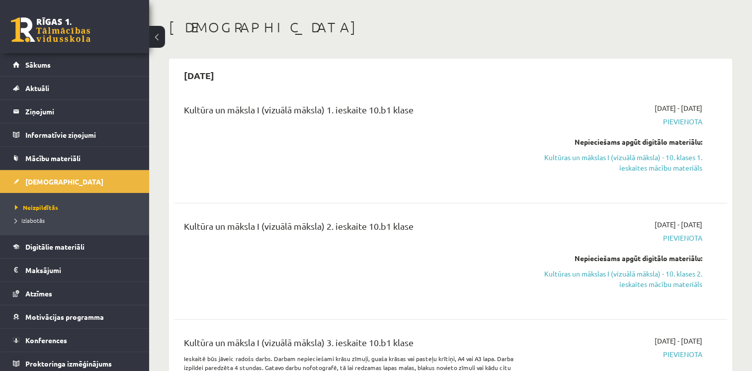
scroll to position [40, 0]
click at [93, 152] on link "Mācību materiāli" at bounding box center [75, 158] width 124 height 23
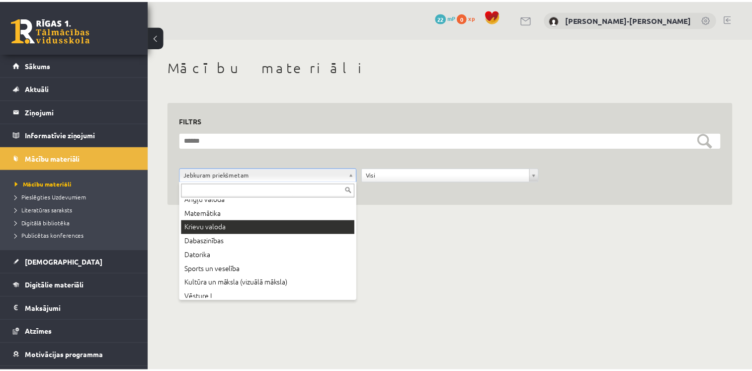
scroll to position [54, 0]
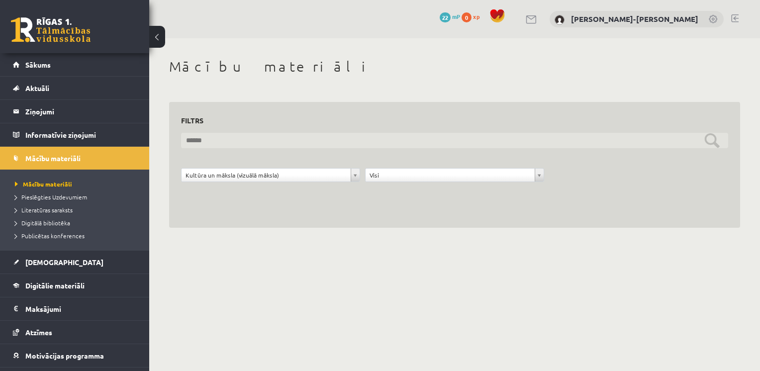
click at [715, 136] on input "text" at bounding box center [454, 140] width 547 height 15
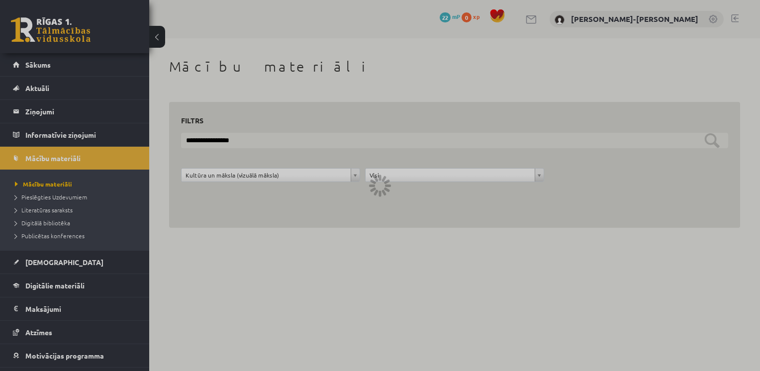
type input "**********"
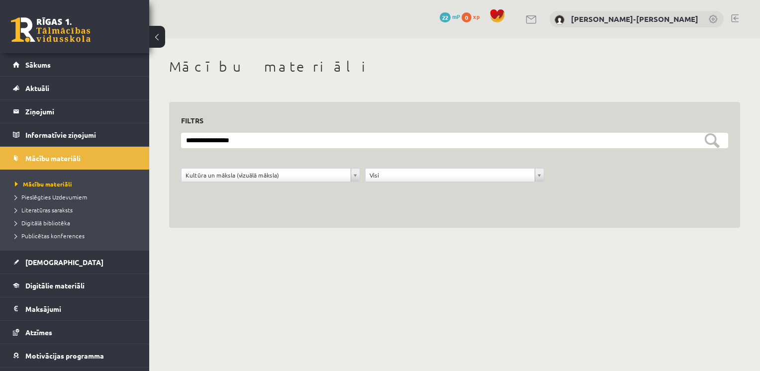
click at [611, 164] on form "**********" at bounding box center [454, 163] width 547 height 60
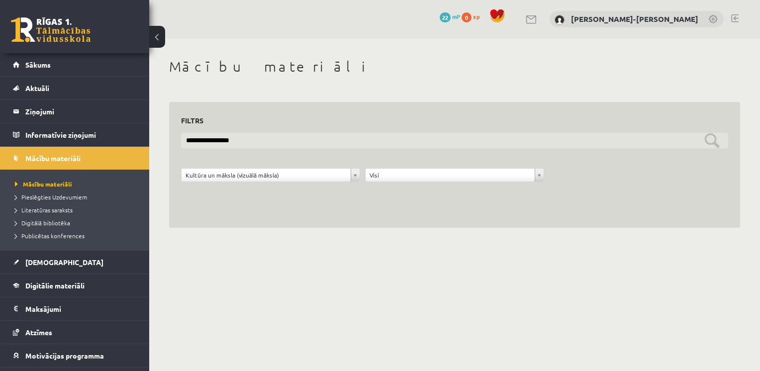
click at [622, 142] on input "**********" at bounding box center [454, 140] width 547 height 15
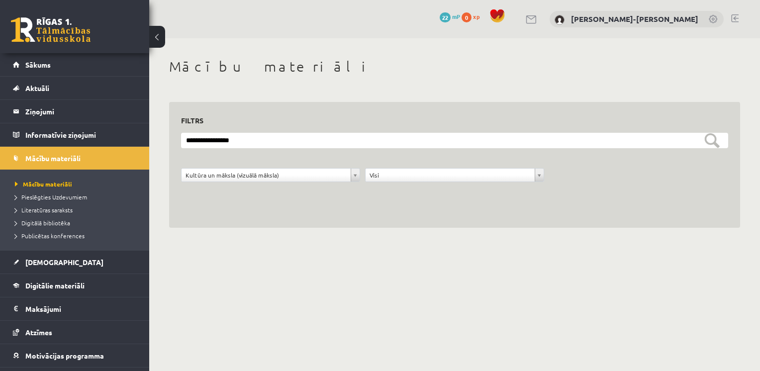
click at [454, 199] on div "**********" at bounding box center [454, 165] width 571 height 126
click at [437, 261] on body "0 Dāvanas 22 mP 0 xp Gustavs Erdmanis-Hermanis Sākums Aktuāli Kā mācīties eSKOL…" at bounding box center [380, 185] width 760 height 371
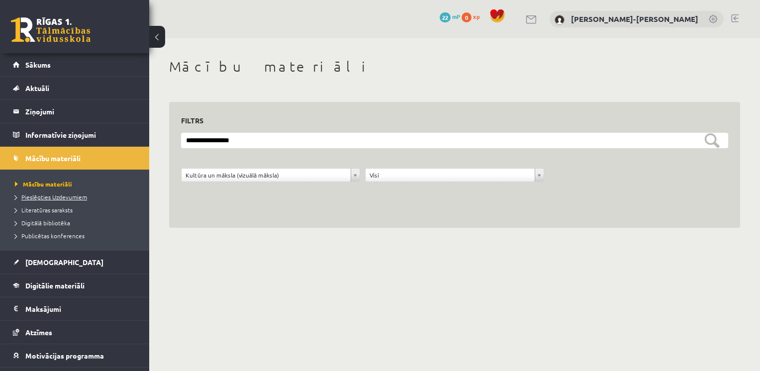
click at [70, 200] on link "Pieslēgties Uzdevumiem" at bounding box center [77, 196] width 124 height 9
click at [95, 261] on link "[DEMOGRAPHIC_DATA]" at bounding box center [75, 262] width 124 height 23
